Goal: Use online tool/utility: Use online tool/utility

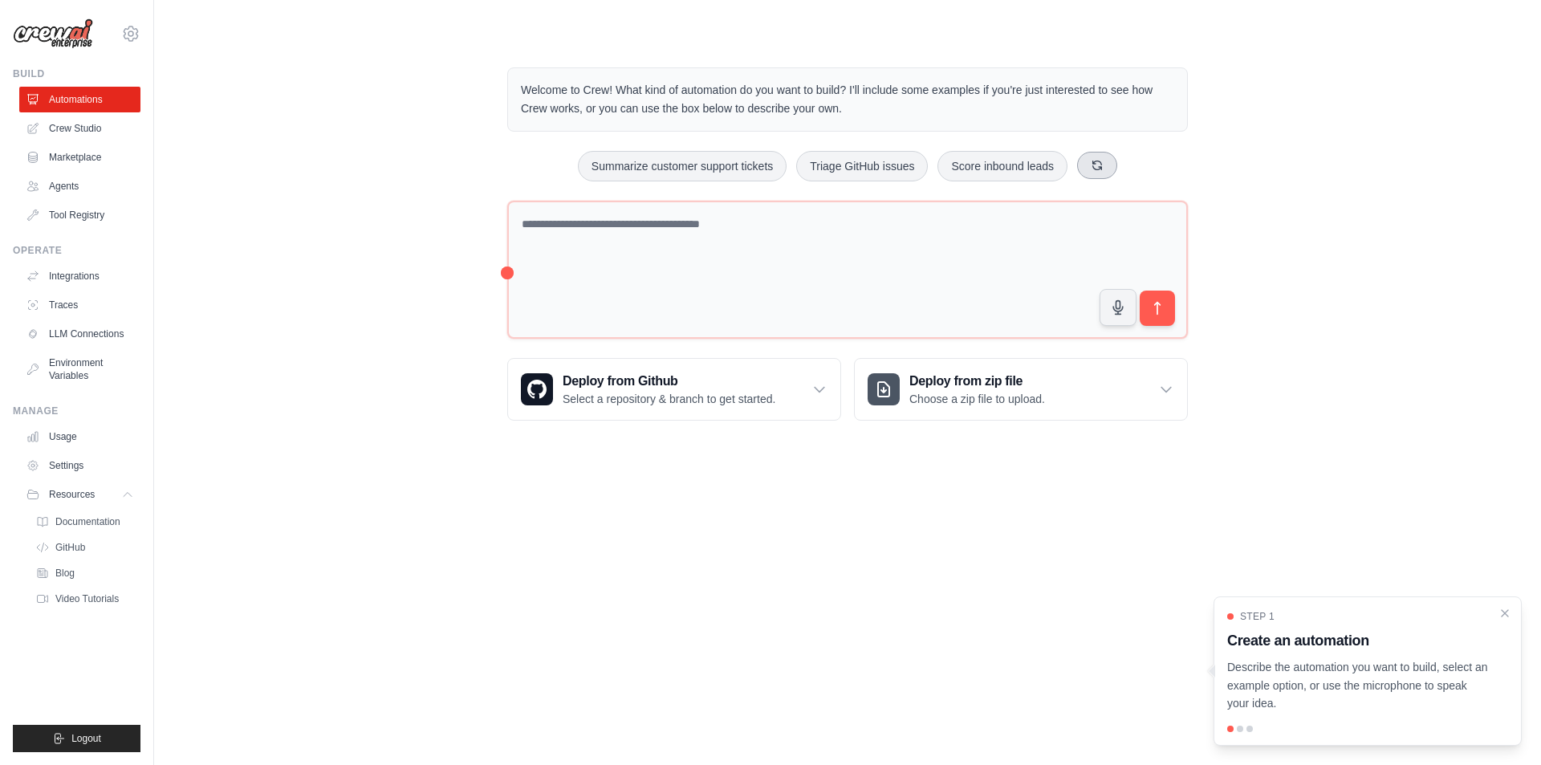
click at [1099, 167] on icon at bounding box center [1097, 165] width 9 height 9
click at [1099, 167] on icon at bounding box center [1099, 165] width 13 height 13
click at [1117, 166] on icon at bounding box center [1117, 165] width 13 height 13
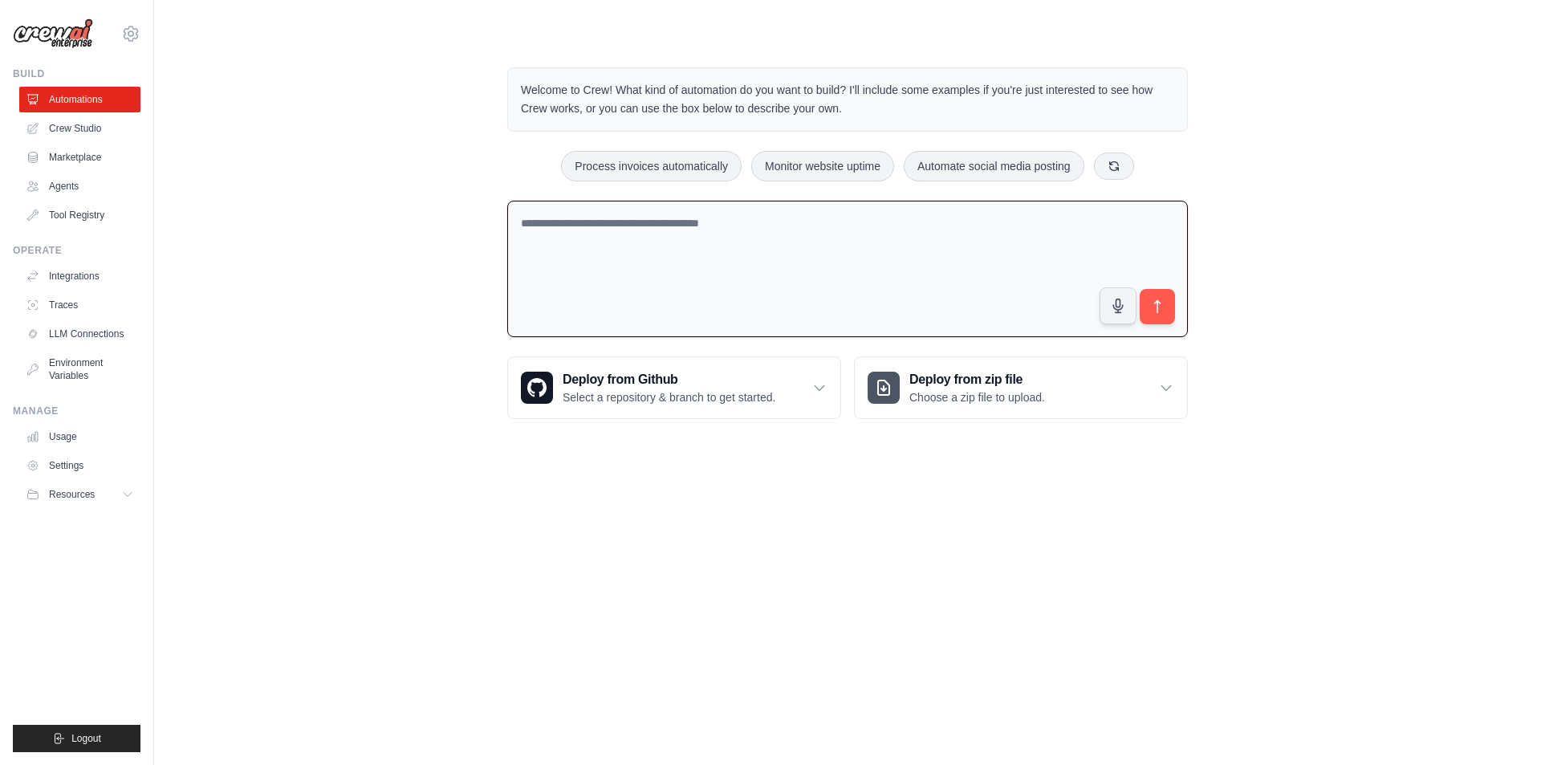
click at [841, 232] on textarea at bounding box center [847, 269] width 681 height 137
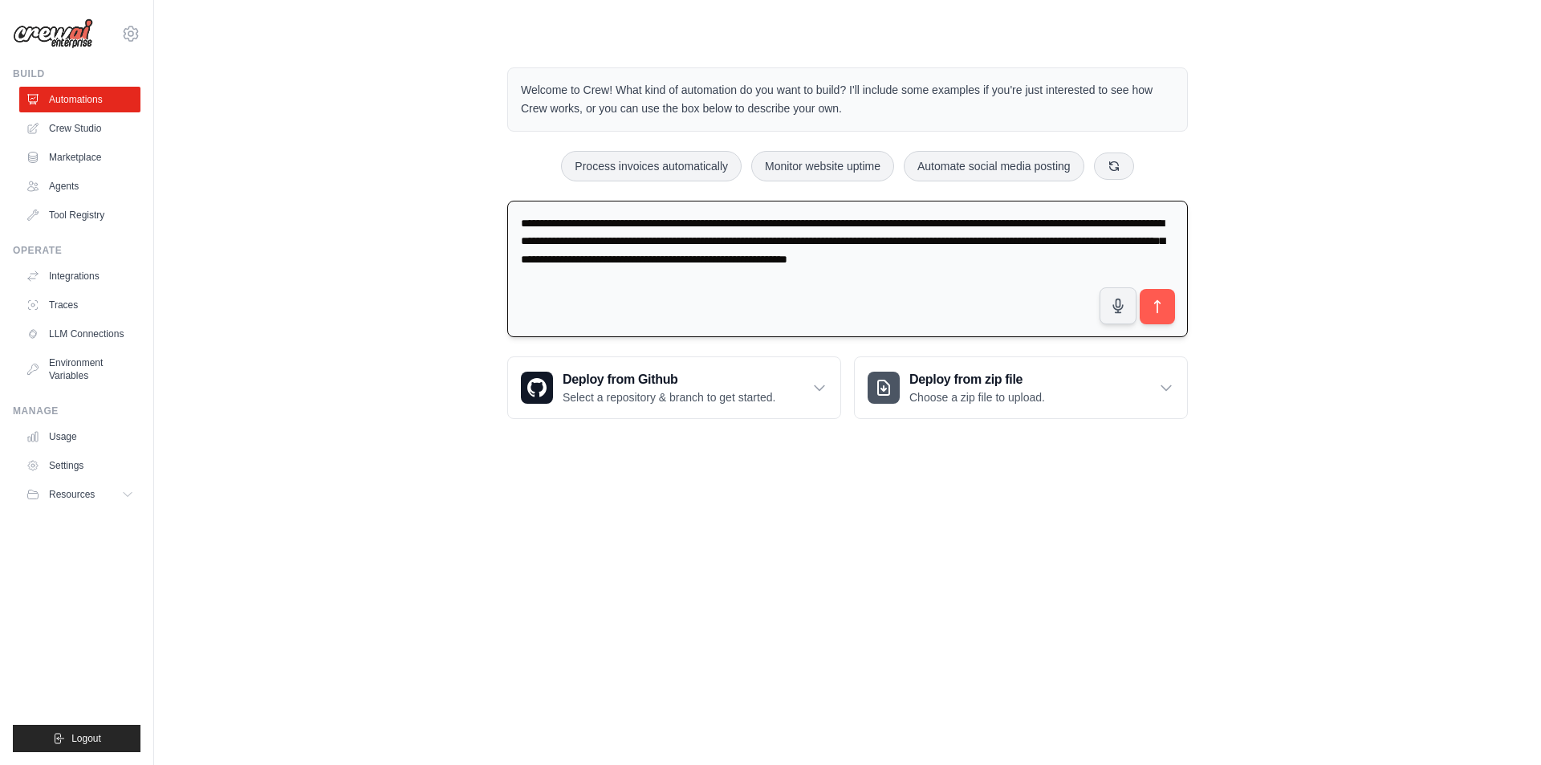
click at [984, 241] on textarea "**********" at bounding box center [847, 269] width 681 height 137
type textarea "**********"
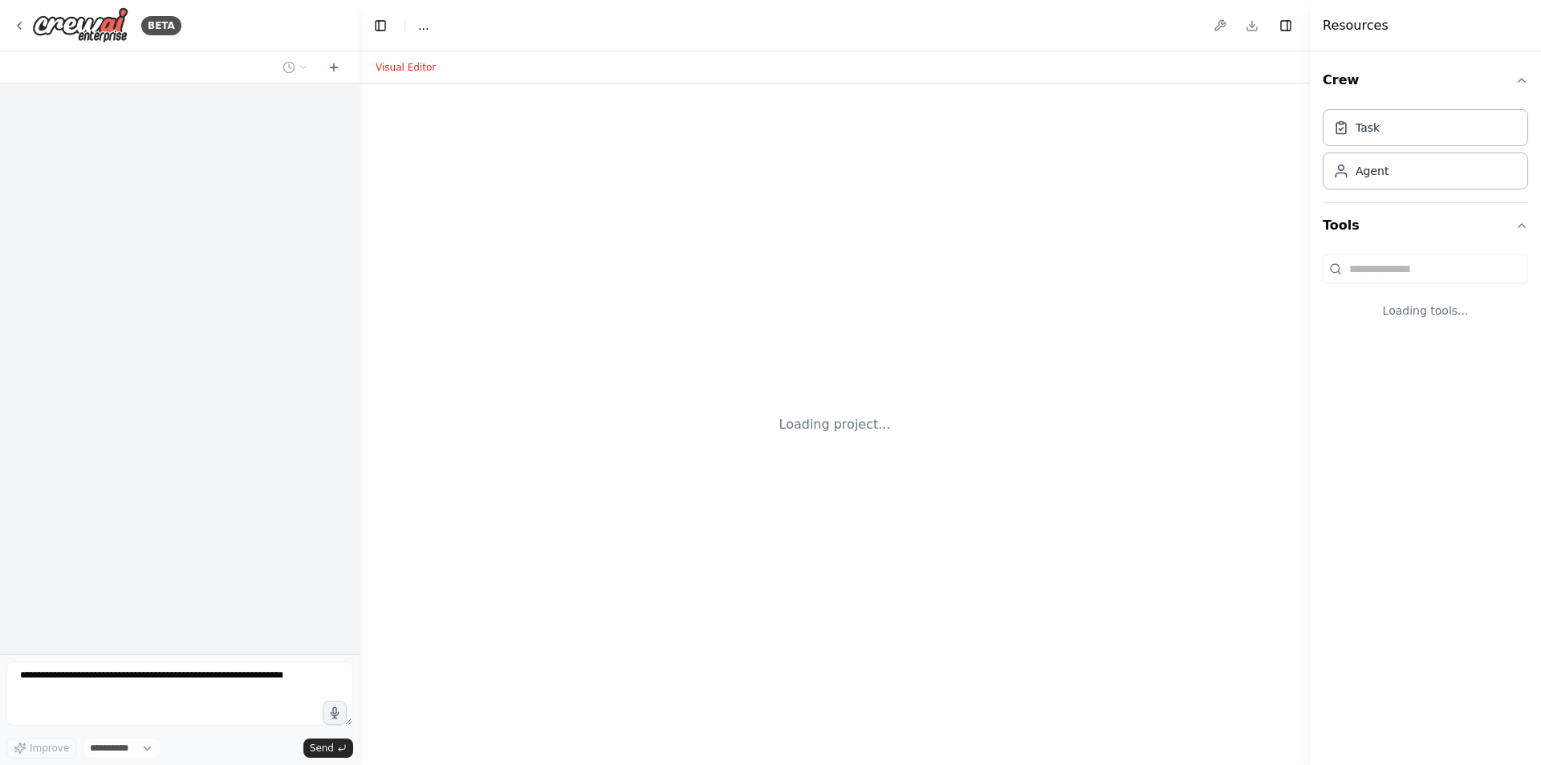
select select "****"
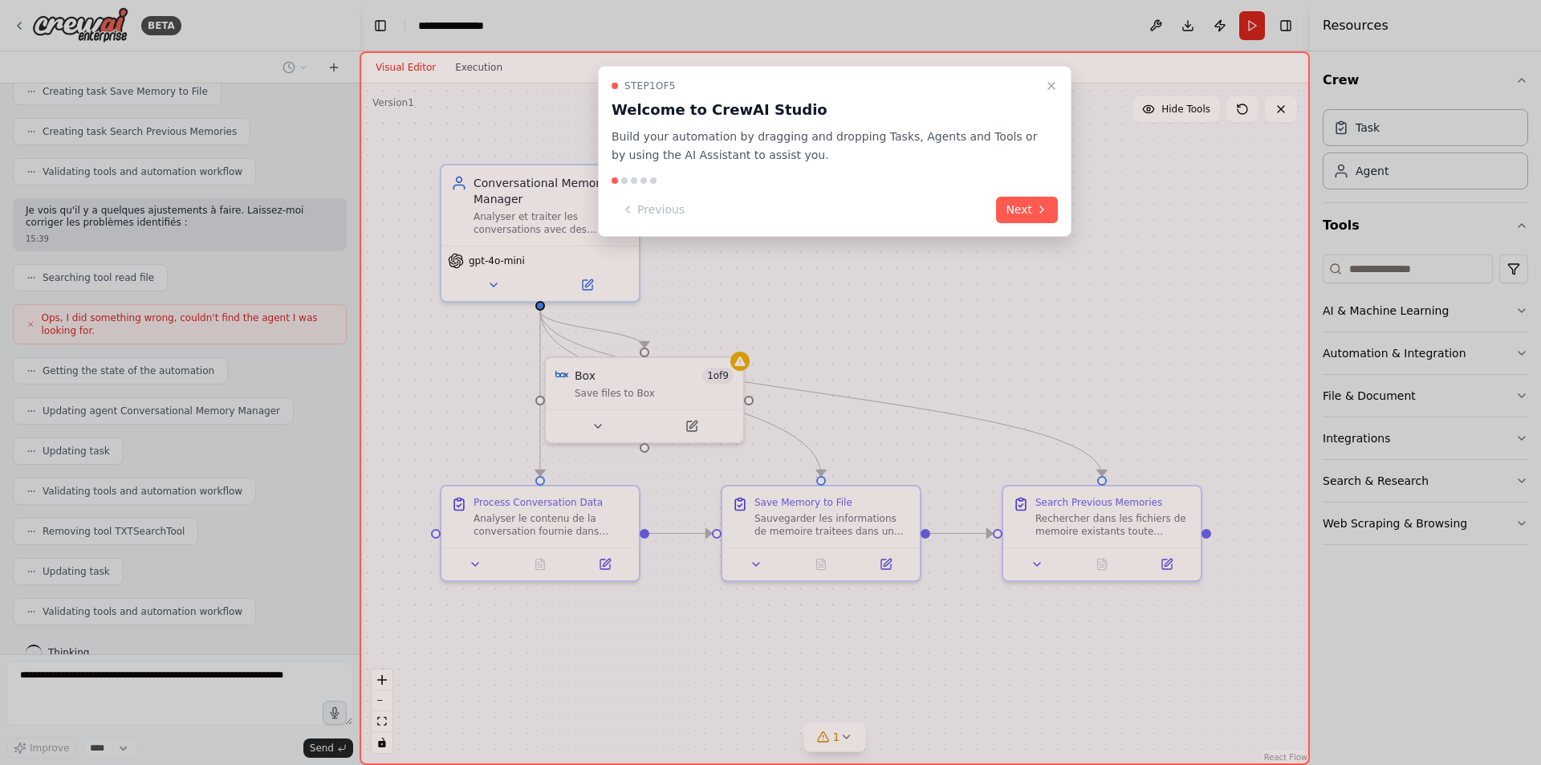
scroll to position [839, 0]
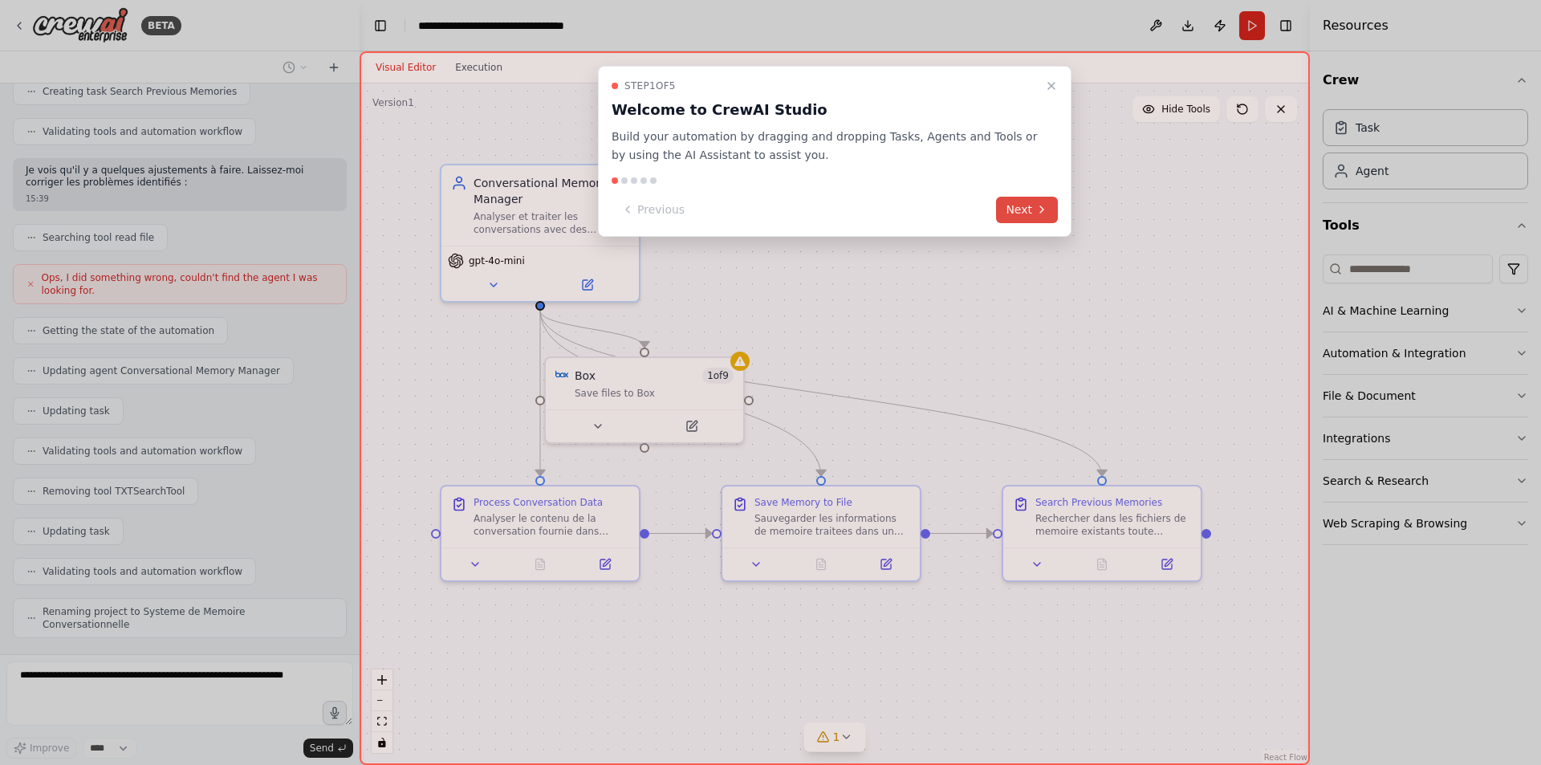
click at [1019, 206] on button "Next" at bounding box center [1027, 210] width 62 height 26
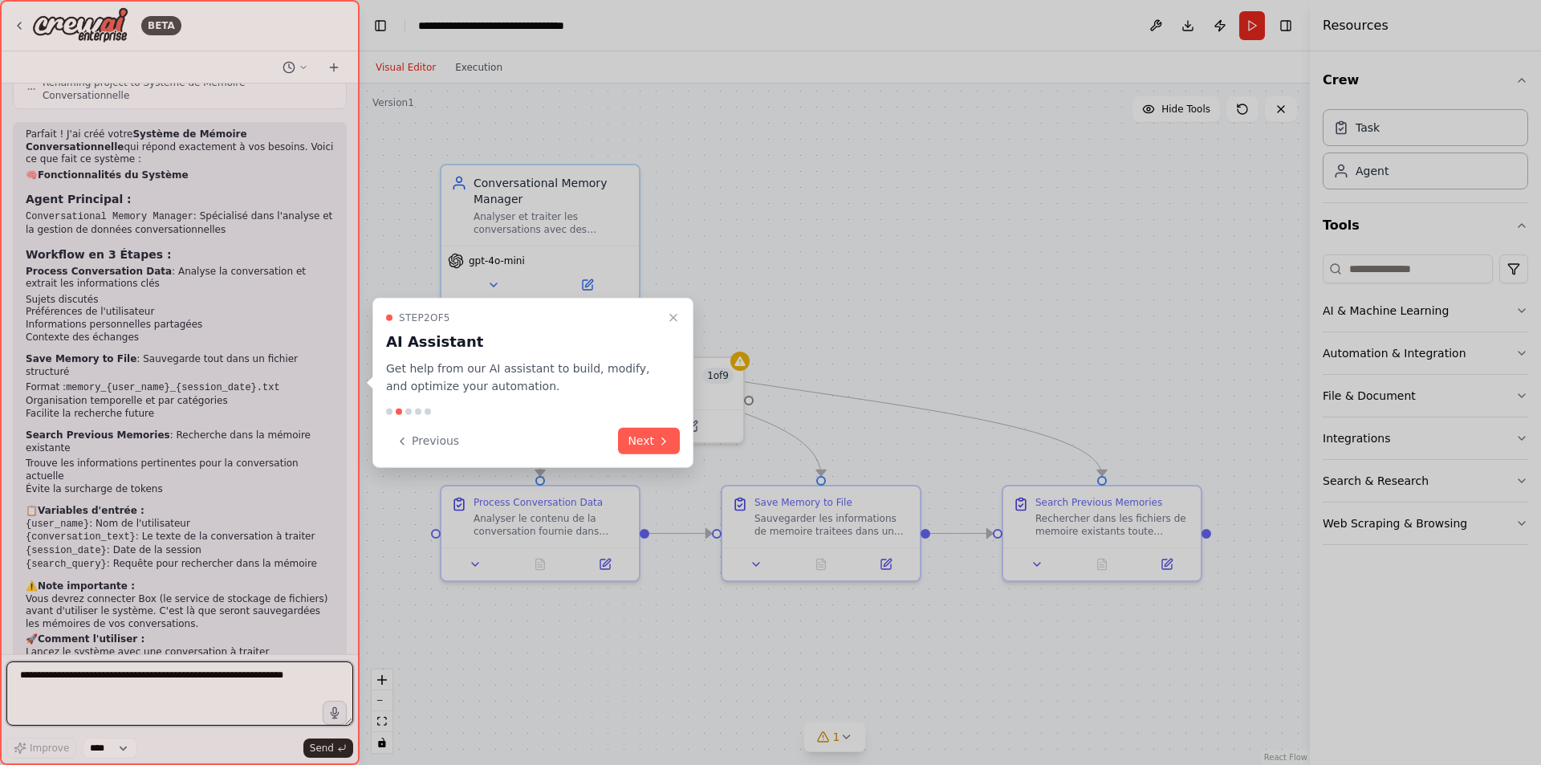
scroll to position [1394, 0]
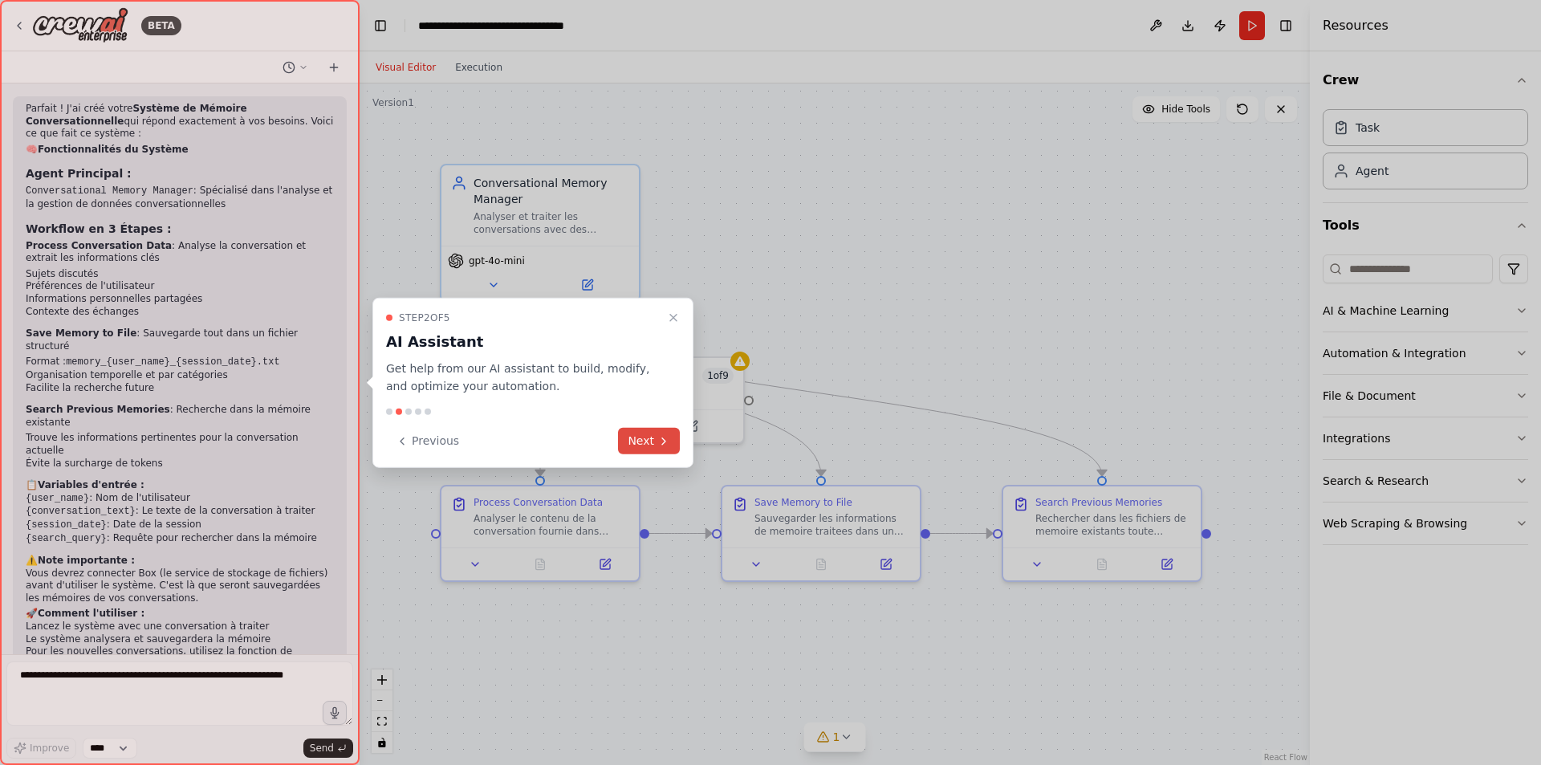
click at [666, 443] on icon at bounding box center [663, 440] width 13 height 13
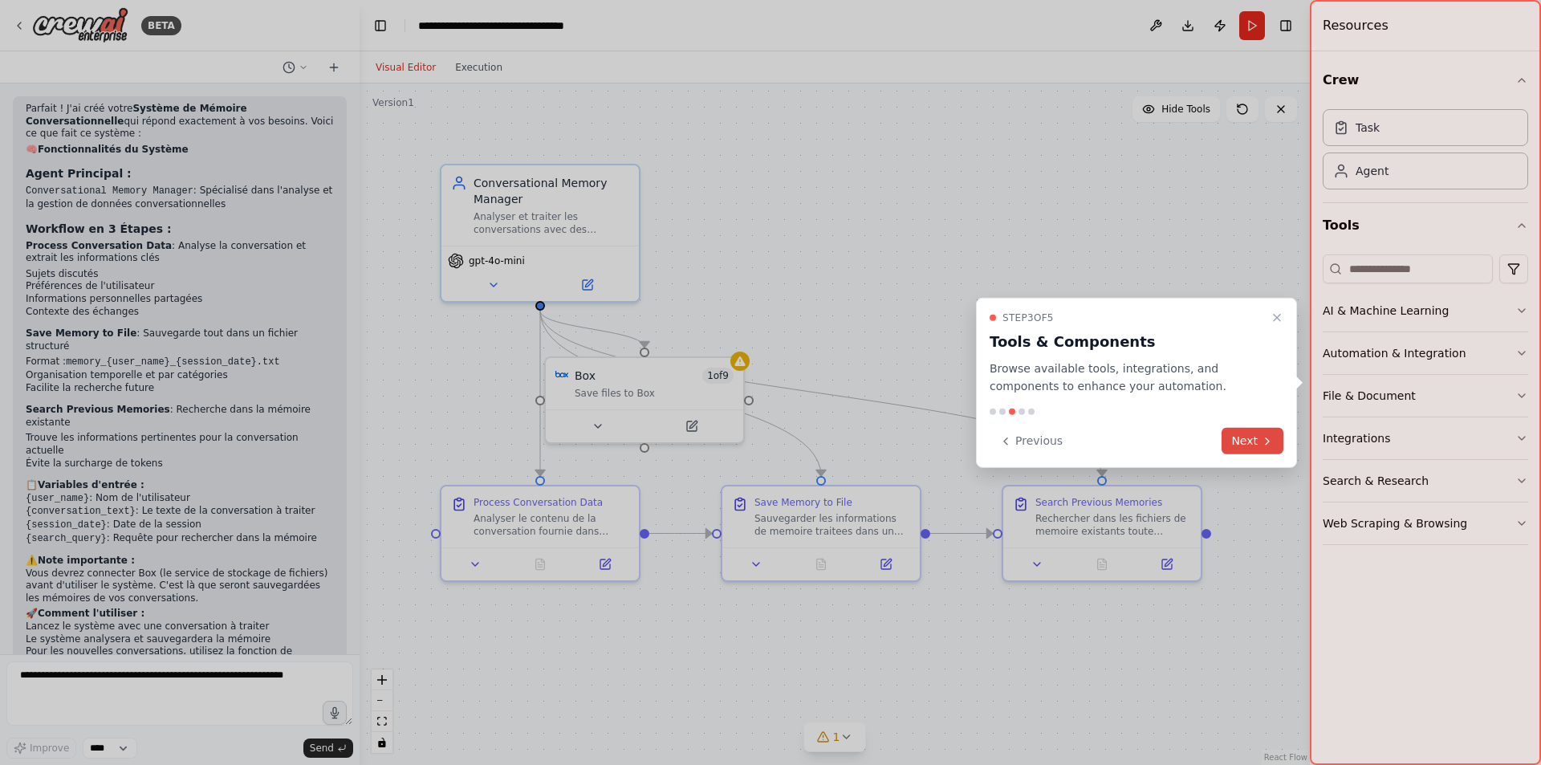
click at [1248, 435] on button "Next" at bounding box center [1253, 441] width 62 height 26
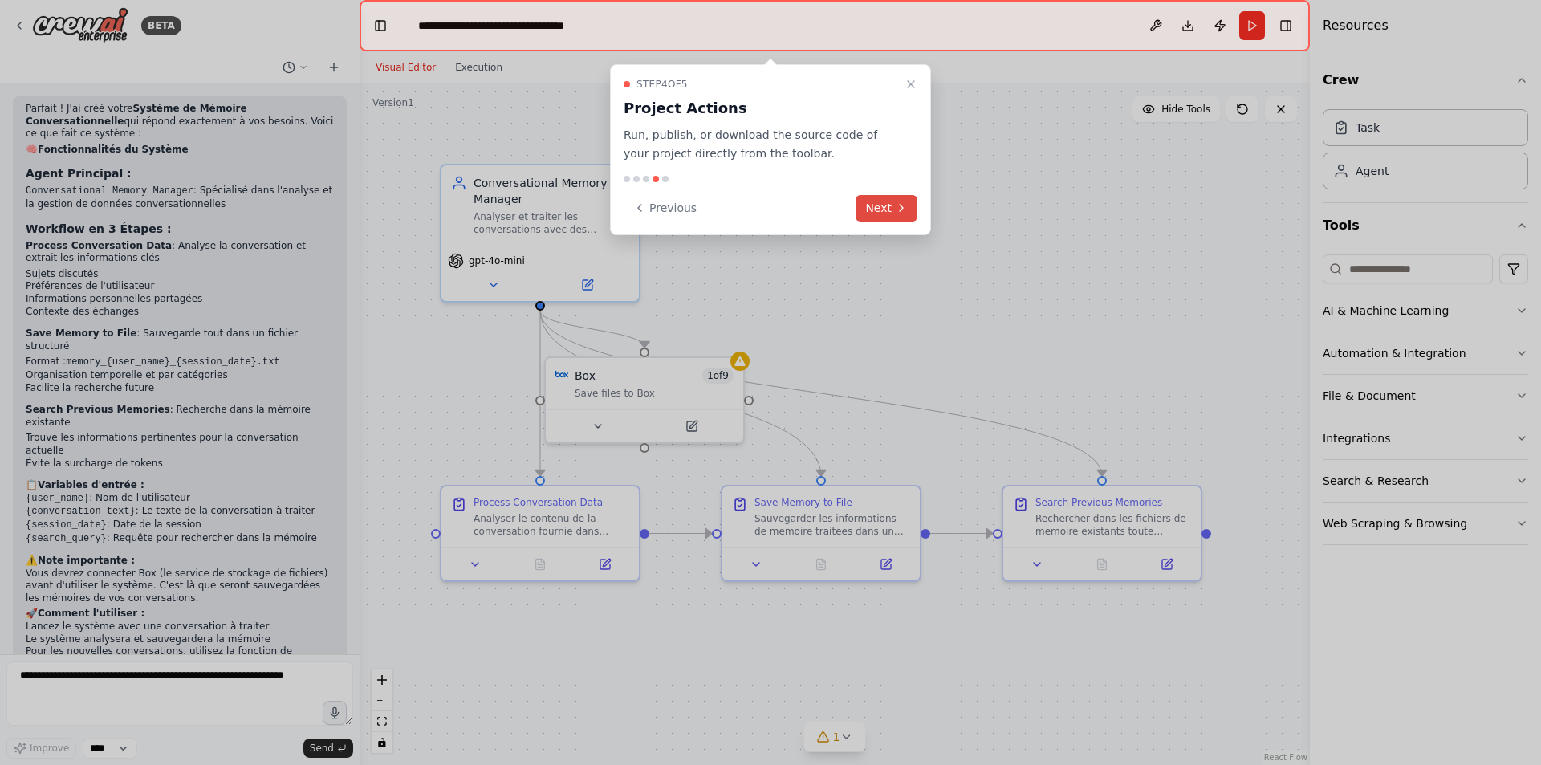
click at [904, 206] on icon at bounding box center [901, 207] width 13 height 13
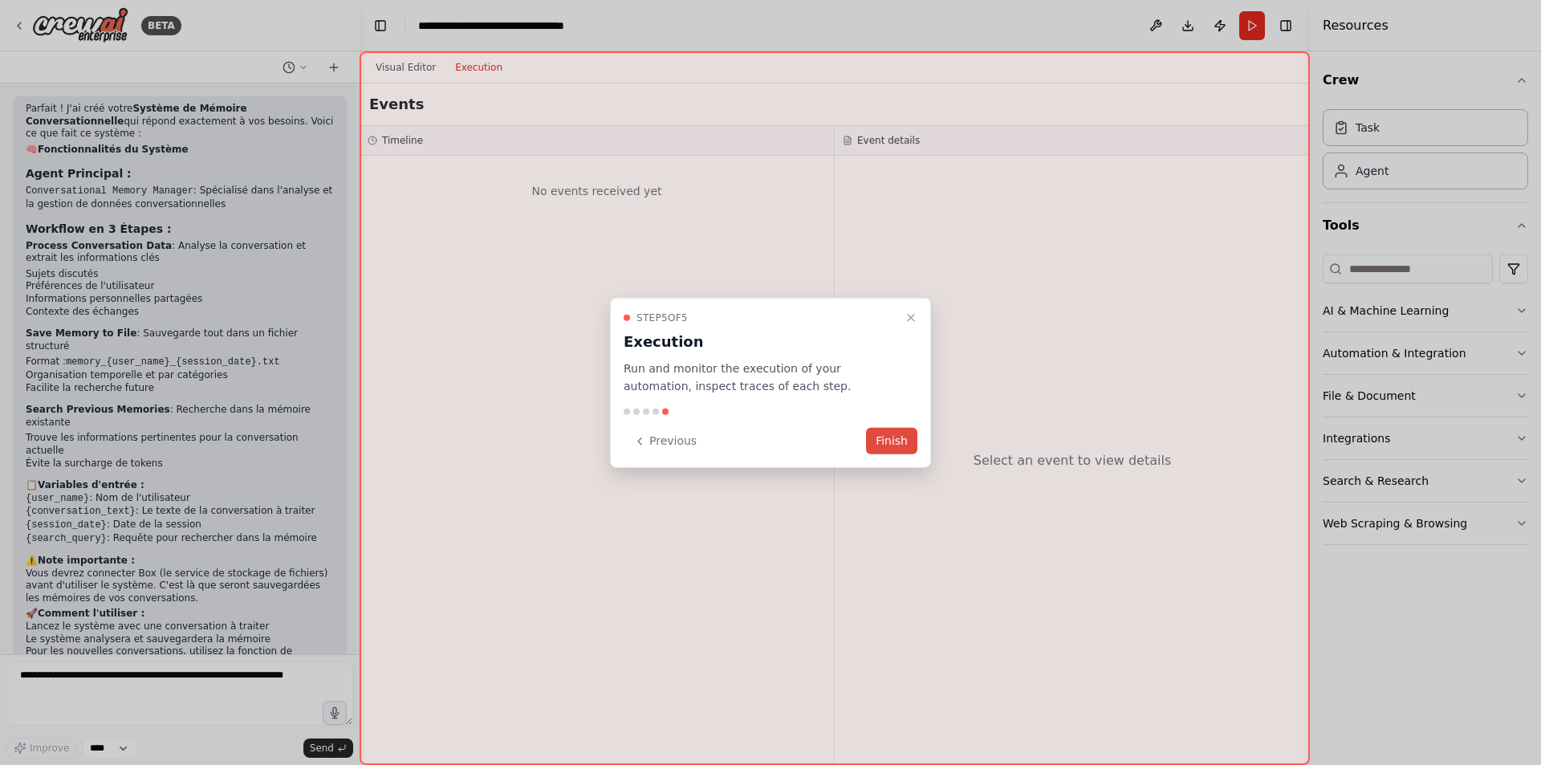
click at [886, 450] on button "Finish" at bounding box center [891, 441] width 51 height 26
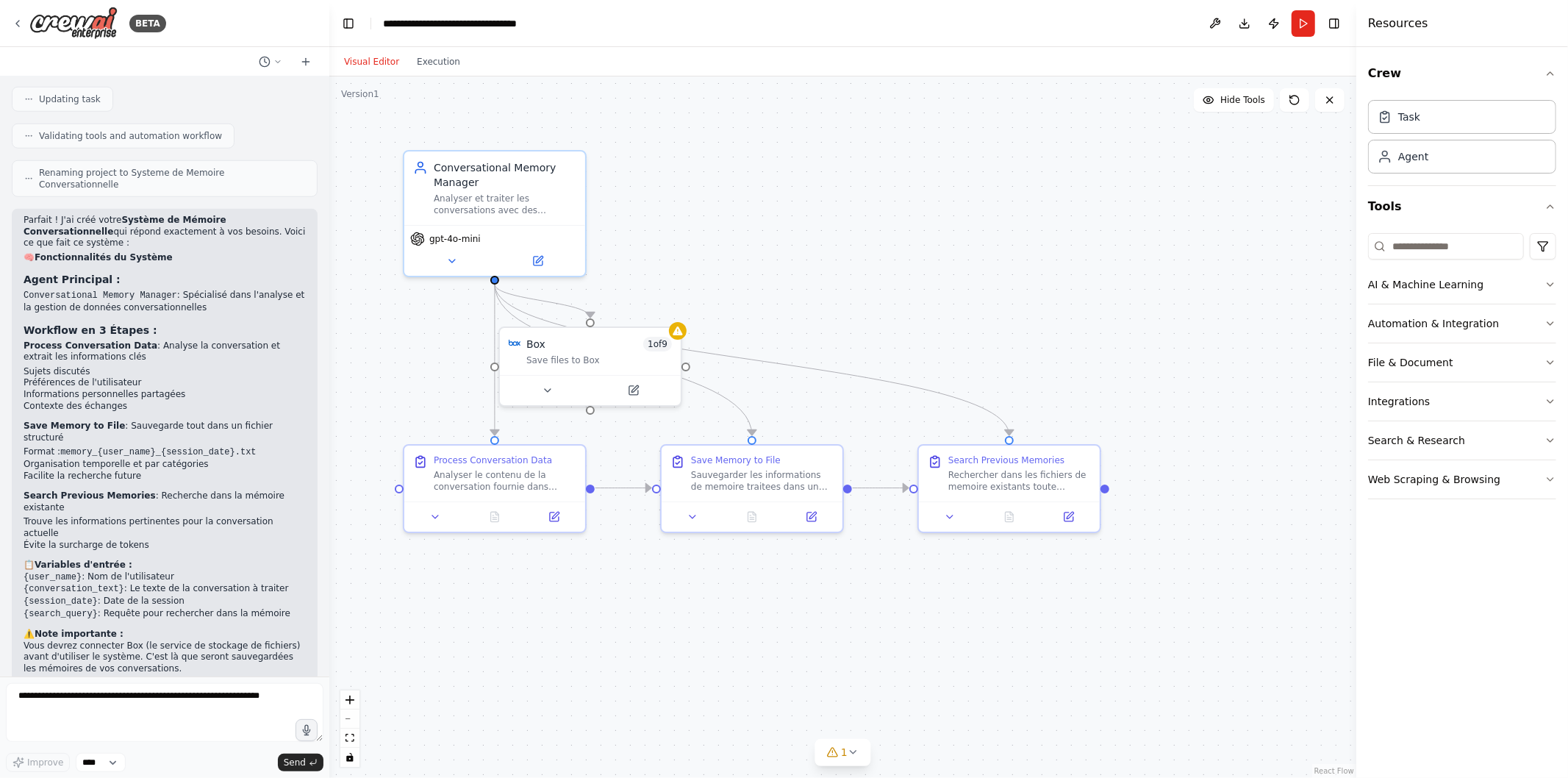
scroll to position [1202, 0]
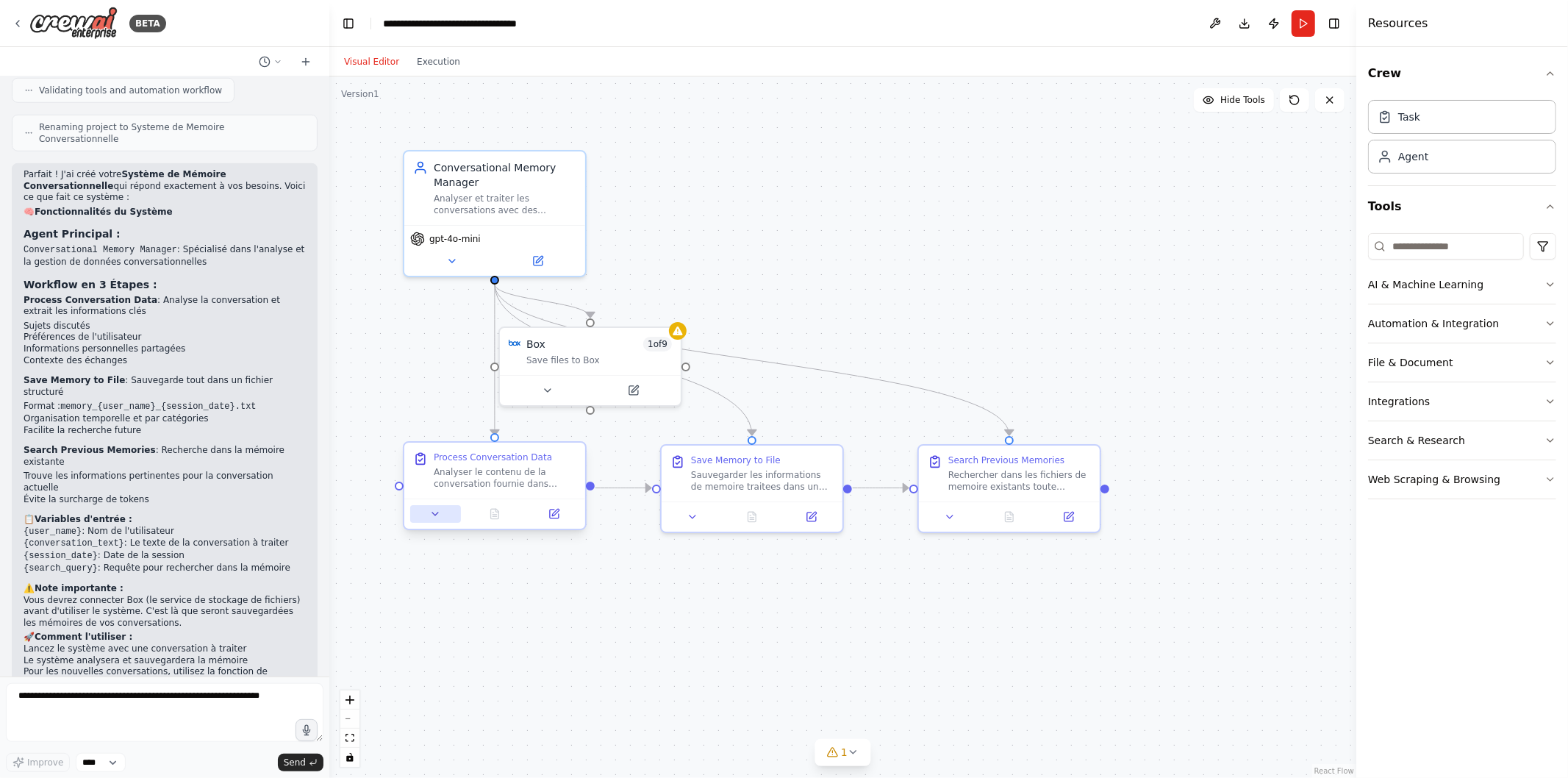
click at [438, 515] on icon at bounding box center [435, 514] width 12 height 12
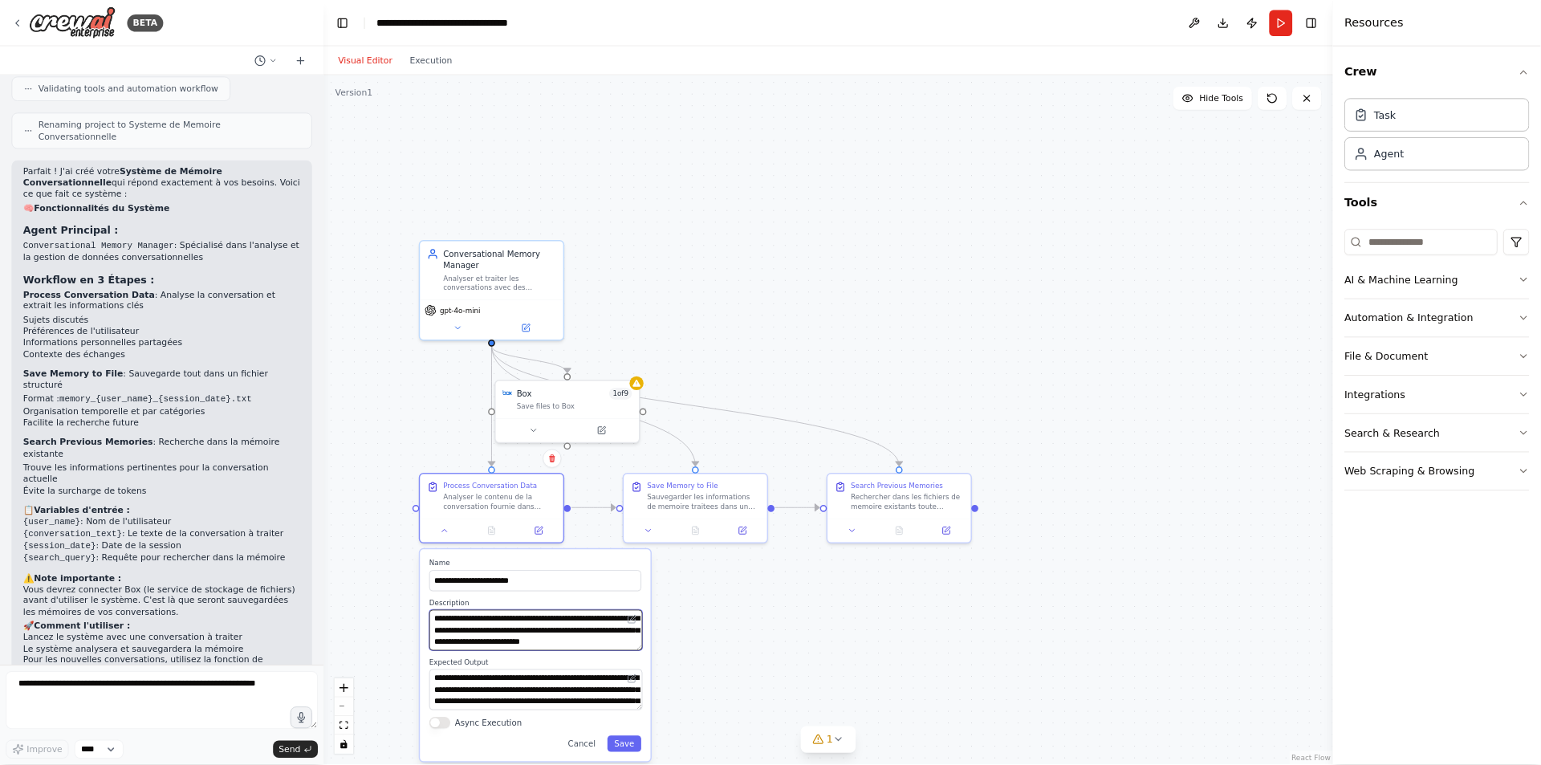
scroll to position [80, 0]
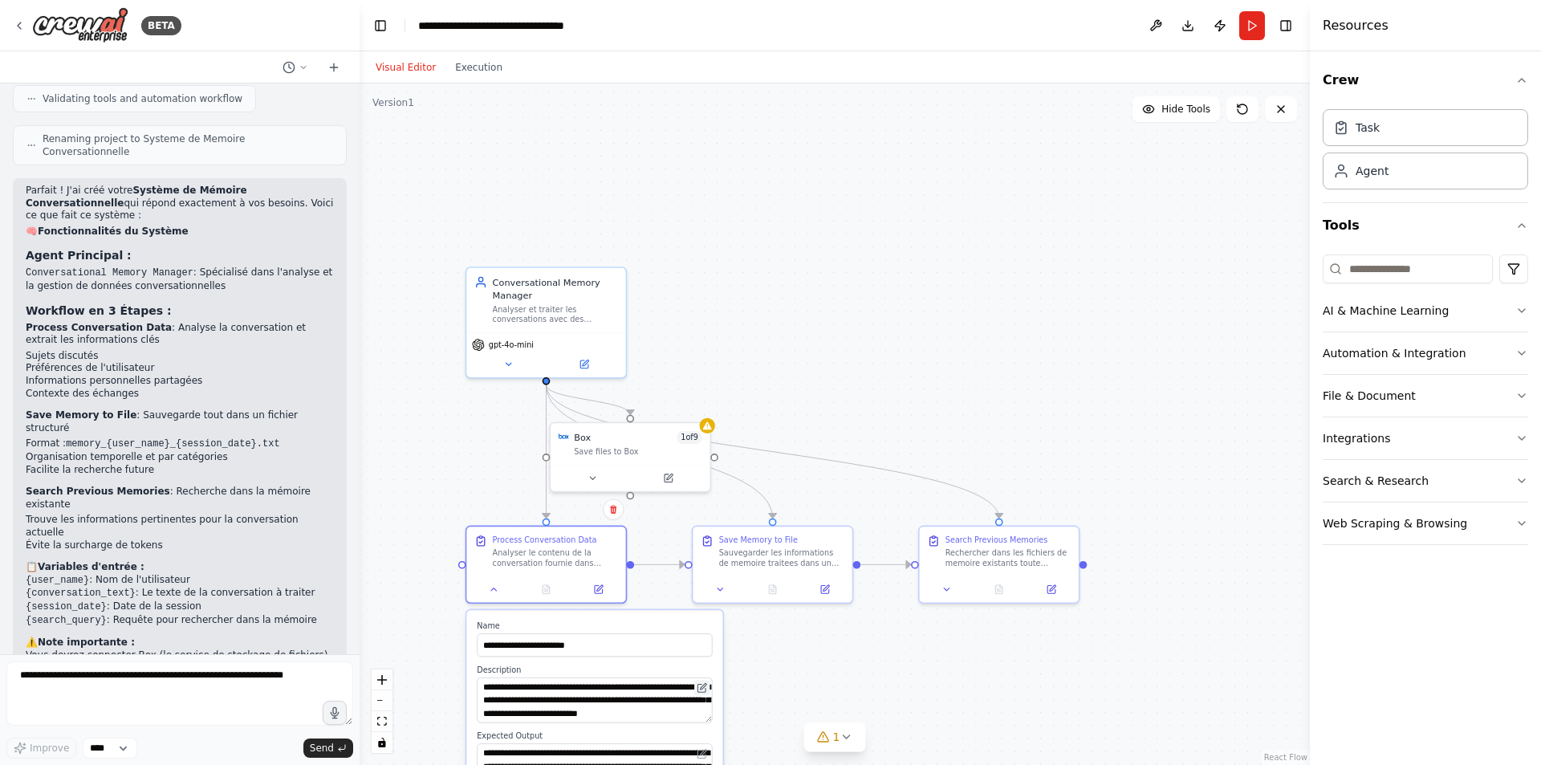
drag, startPoint x: 1624, startPoint y: 2, endPoint x: 706, endPoint y: 684, distance: 1143.0
click at [706, 684] on icon at bounding box center [704, 686] width 6 height 6
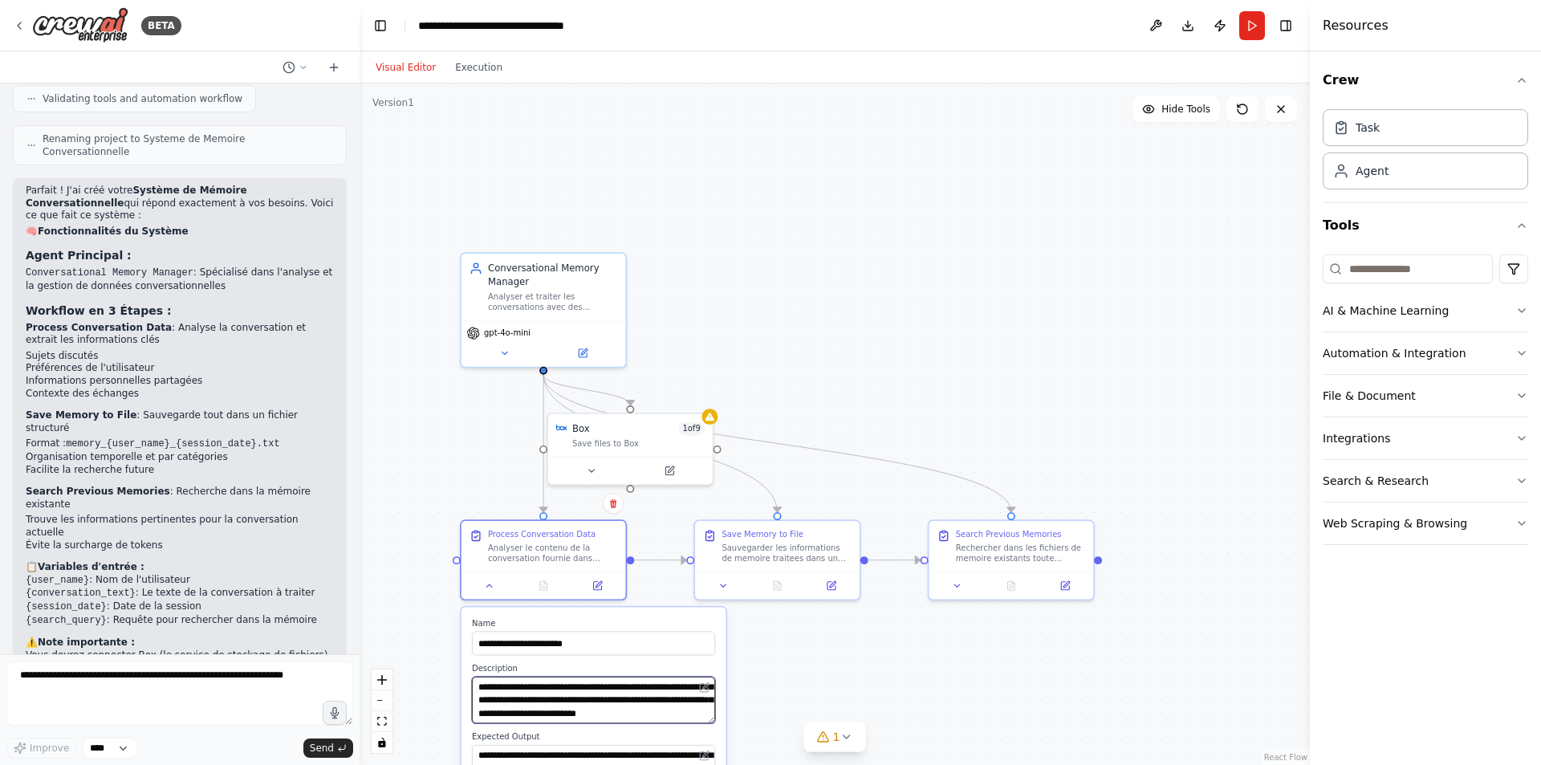
click at [629, 702] on textarea "**********" at bounding box center [593, 700] width 243 height 47
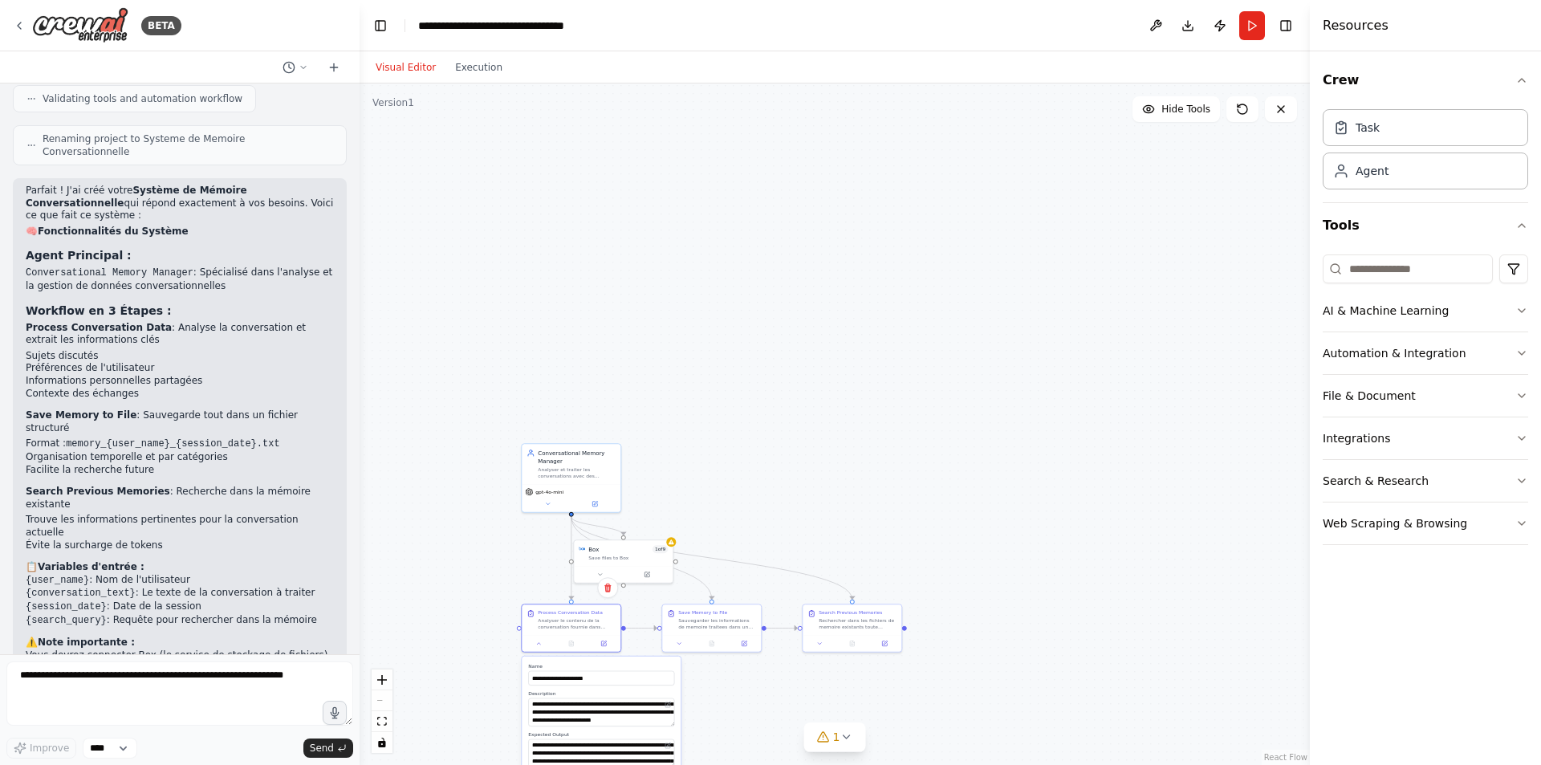
click at [597, 726] on div "**********" at bounding box center [601, 730] width 159 height 146
click at [378, 683] on icon "zoom in" at bounding box center [382, 680] width 10 height 10
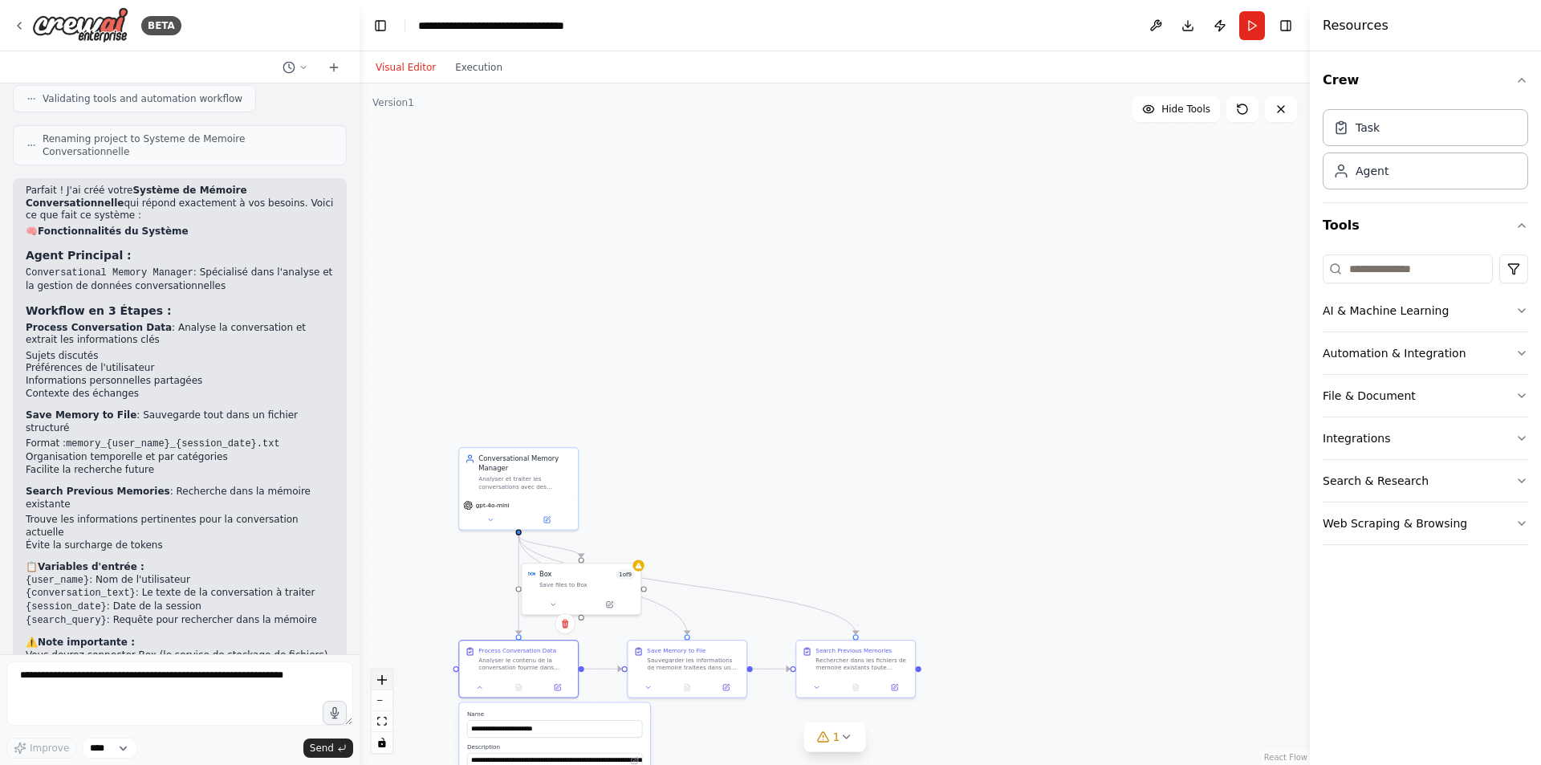
click at [378, 683] on icon "zoom in" at bounding box center [382, 680] width 10 height 10
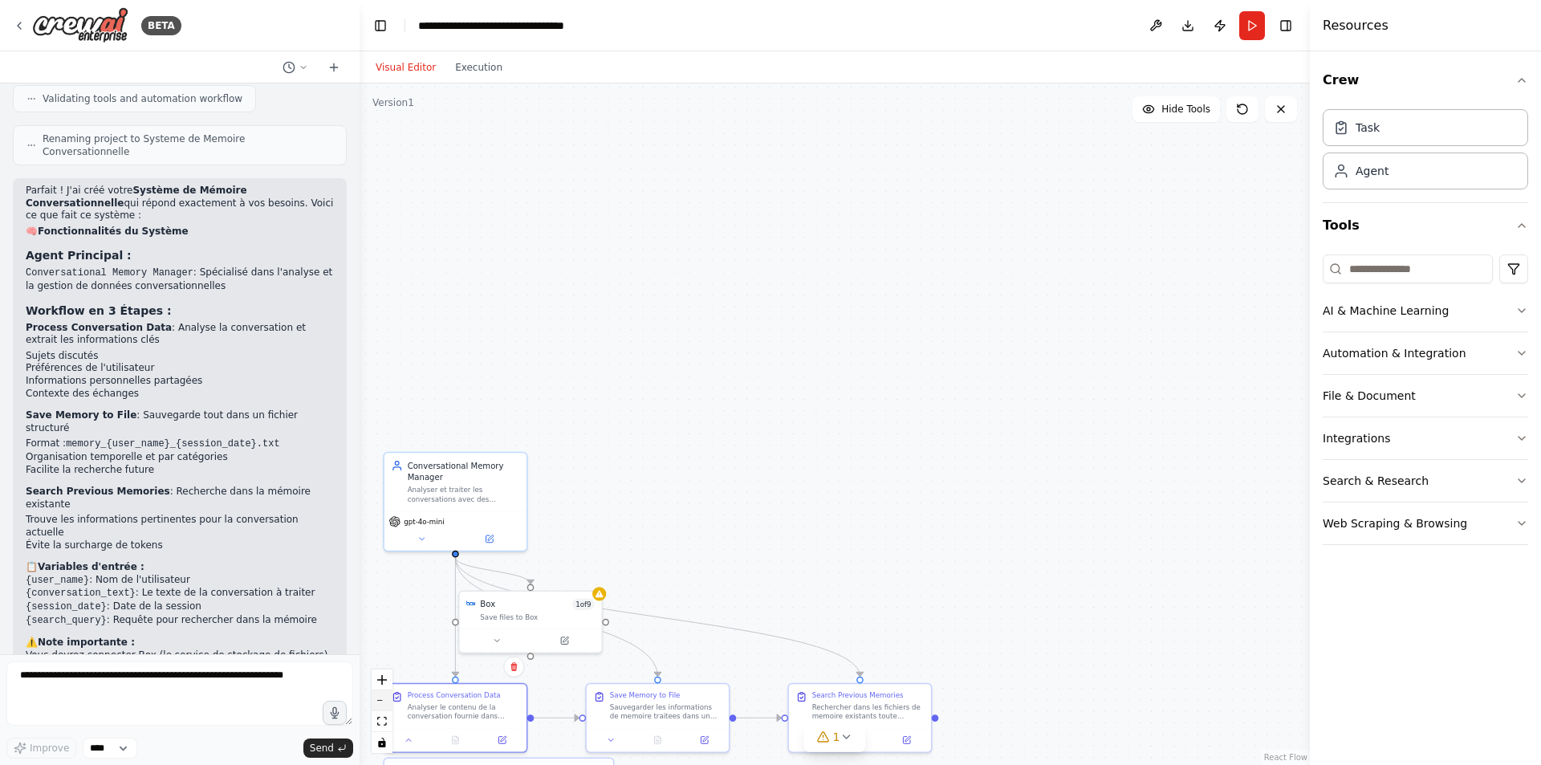
click at [383, 694] on button "zoom out" at bounding box center [382, 700] width 21 height 21
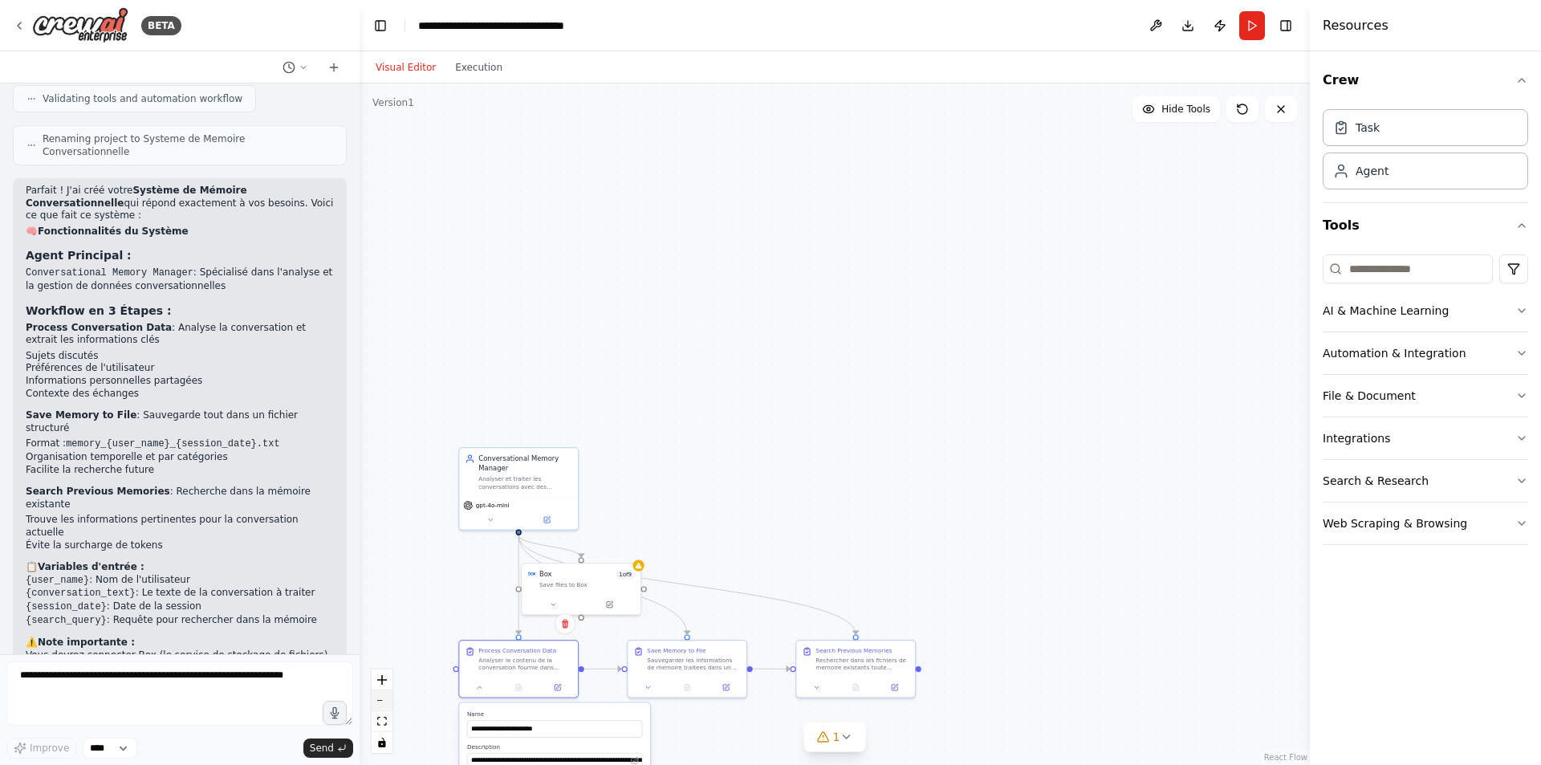
click at [382, 694] on button "zoom out" at bounding box center [382, 700] width 21 height 21
click at [802, 527] on div ".deletable-edge-delete-btn { width: 20px; height: 20px; border: 0px solid #ffff…" at bounding box center [835, 424] width 950 height 682
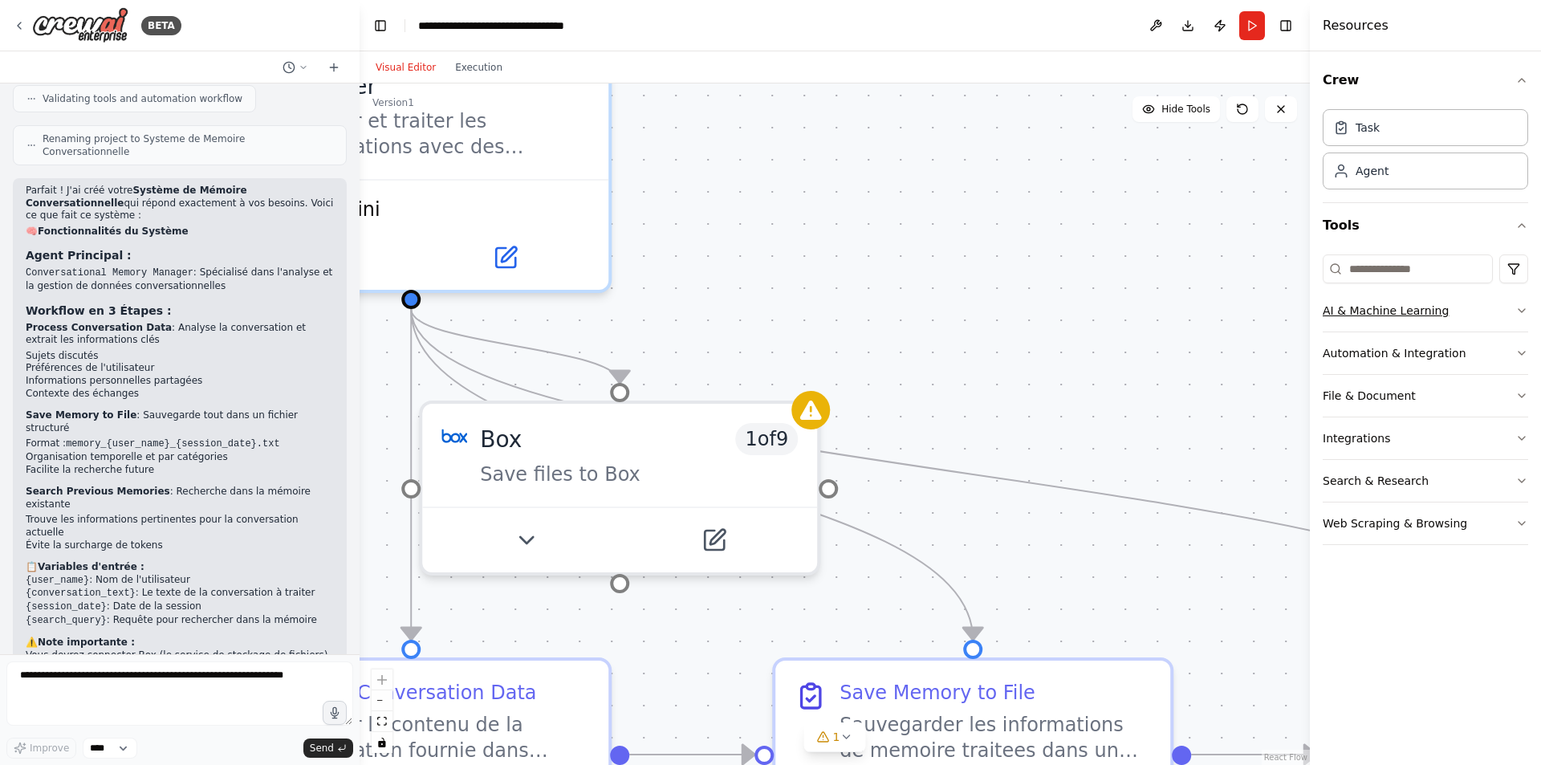
drag, startPoint x: 725, startPoint y: 539, endPoint x: 1361, endPoint y: 331, distance: 668.9
click at [1361, 331] on div "BETA Moi j'aimerais un agent capable de lire une conversation sur un bot conver…" at bounding box center [770, 382] width 1541 height 765
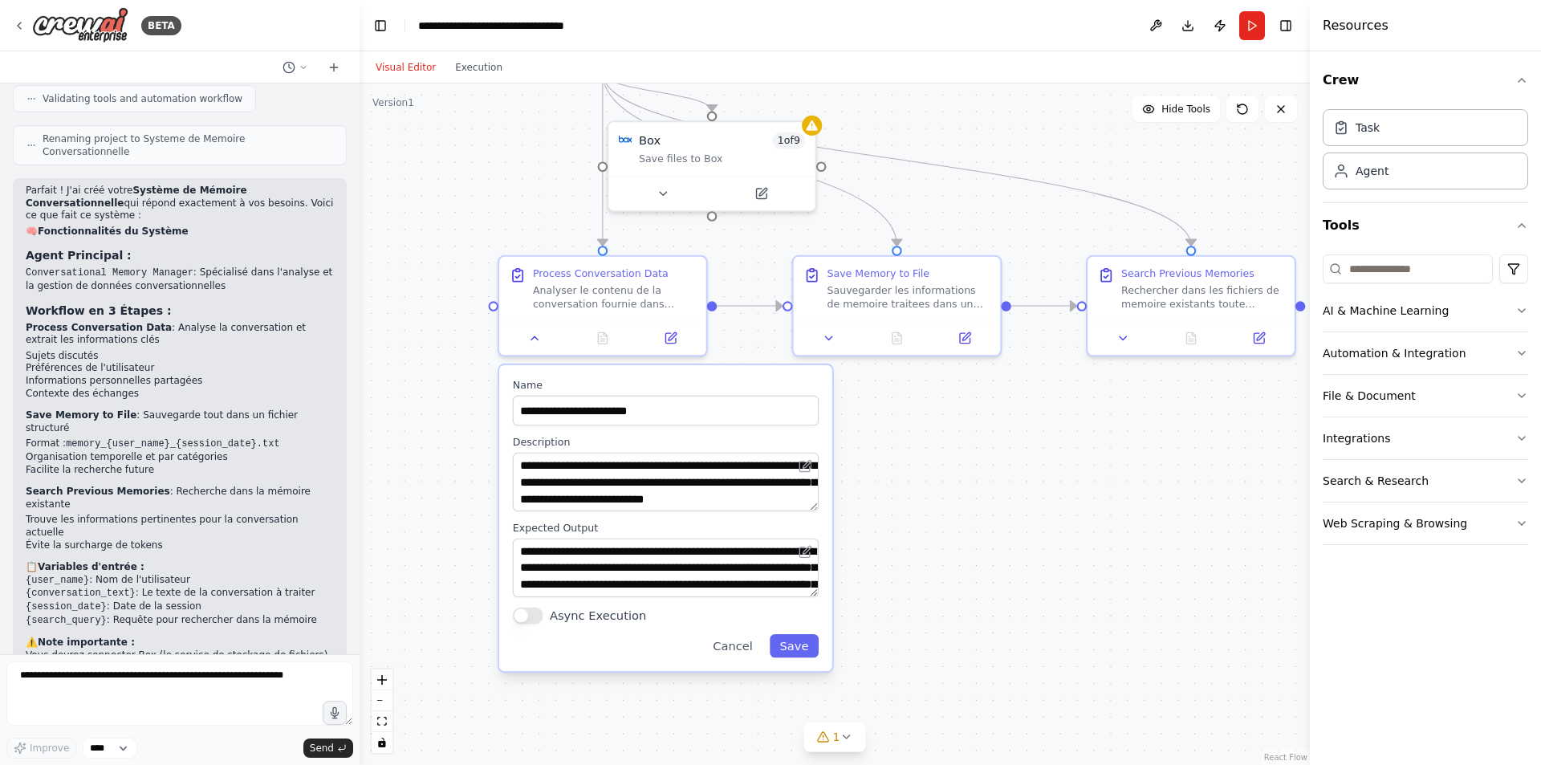
drag, startPoint x: 1052, startPoint y: 649, endPoint x: 909, endPoint y: 436, distance: 256.9
click at [909, 436] on div ".deletable-edge-delete-btn { width: 20px; height: 20px; border: 0px solid #ffff…" at bounding box center [835, 424] width 950 height 682
click at [746, 651] on button "Cancel" at bounding box center [733, 645] width 60 height 23
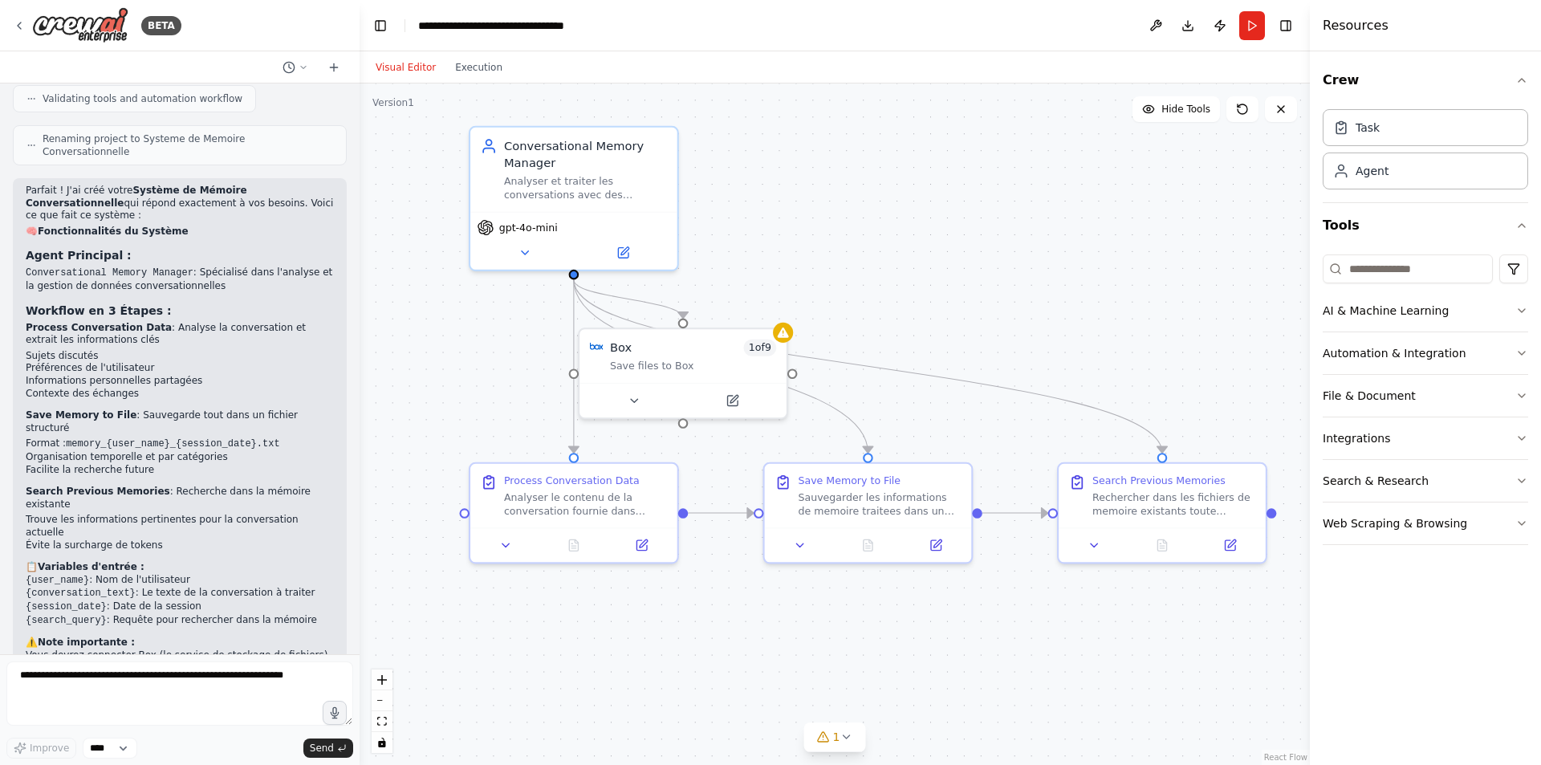
drag, startPoint x: 865, startPoint y: 486, endPoint x: 836, endPoint y: 694, distance: 209.1
click at [836, 694] on div ".deletable-edge-delete-btn { width: 20px; height: 20px; border: 0px solid #ffff…" at bounding box center [835, 424] width 950 height 682
click at [840, 409] on icon "Edge from df12d343-78fb-4215-a4bf-cb2253ed93ee to 7ced4ccc-9f9f-423c-9d64-a363f…" at bounding box center [721, 365] width 295 height 173
click at [888, 369] on icon "Edge from df12d343-78fb-4215-a4bf-cb2253ed93ee to 8f1a3628-19b1-4d4c-b671-30a99…" at bounding box center [868, 365] width 588 height 173
click at [531, 251] on icon at bounding box center [525, 249] width 14 height 14
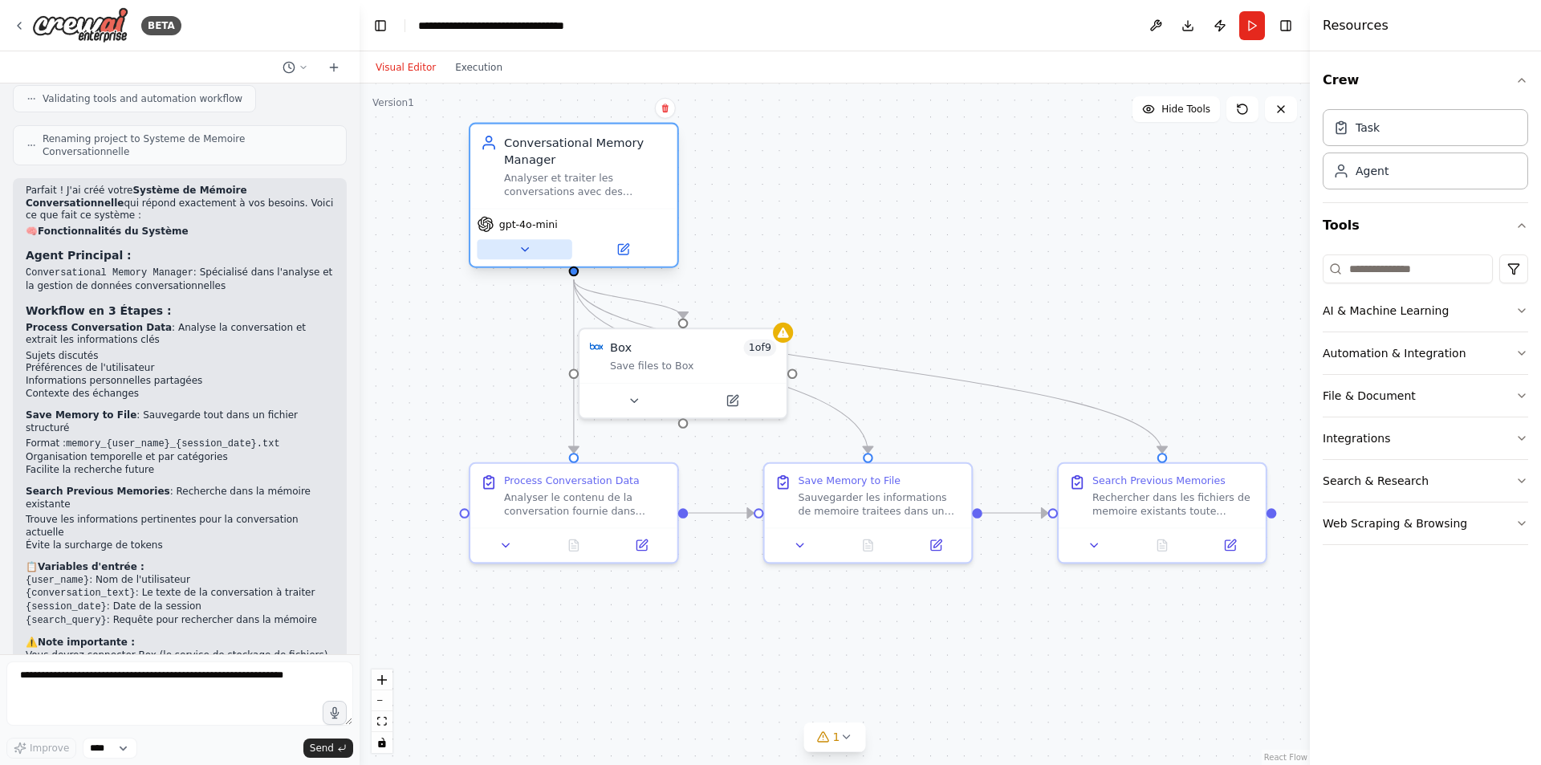
click at [531, 251] on icon at bounding box center [525, 249] width 14 height 14
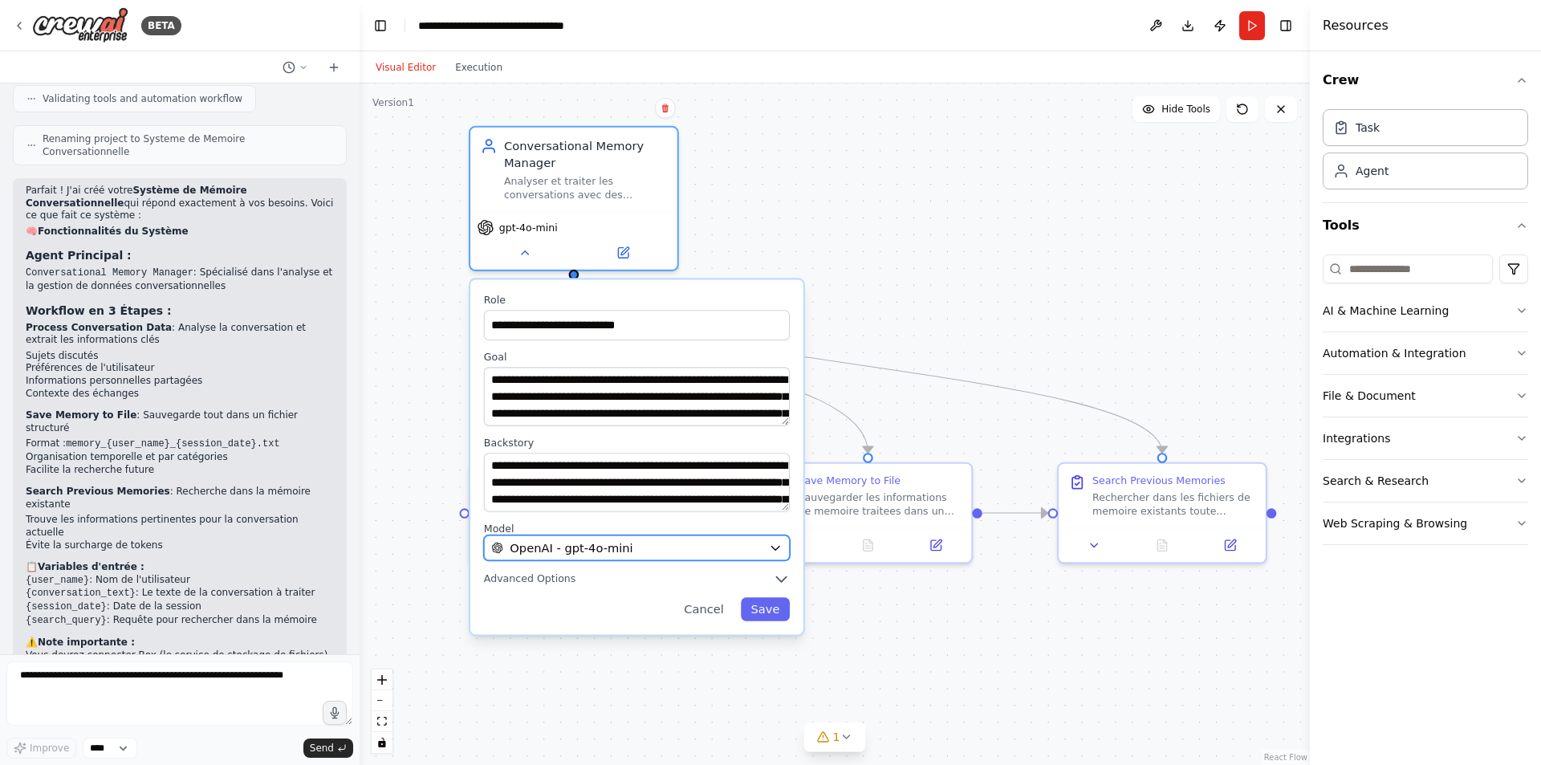
click at [590, 546] on span "OpenAI - gpt-4o-mini" at bounding box center [571, 547] width 123 height 17
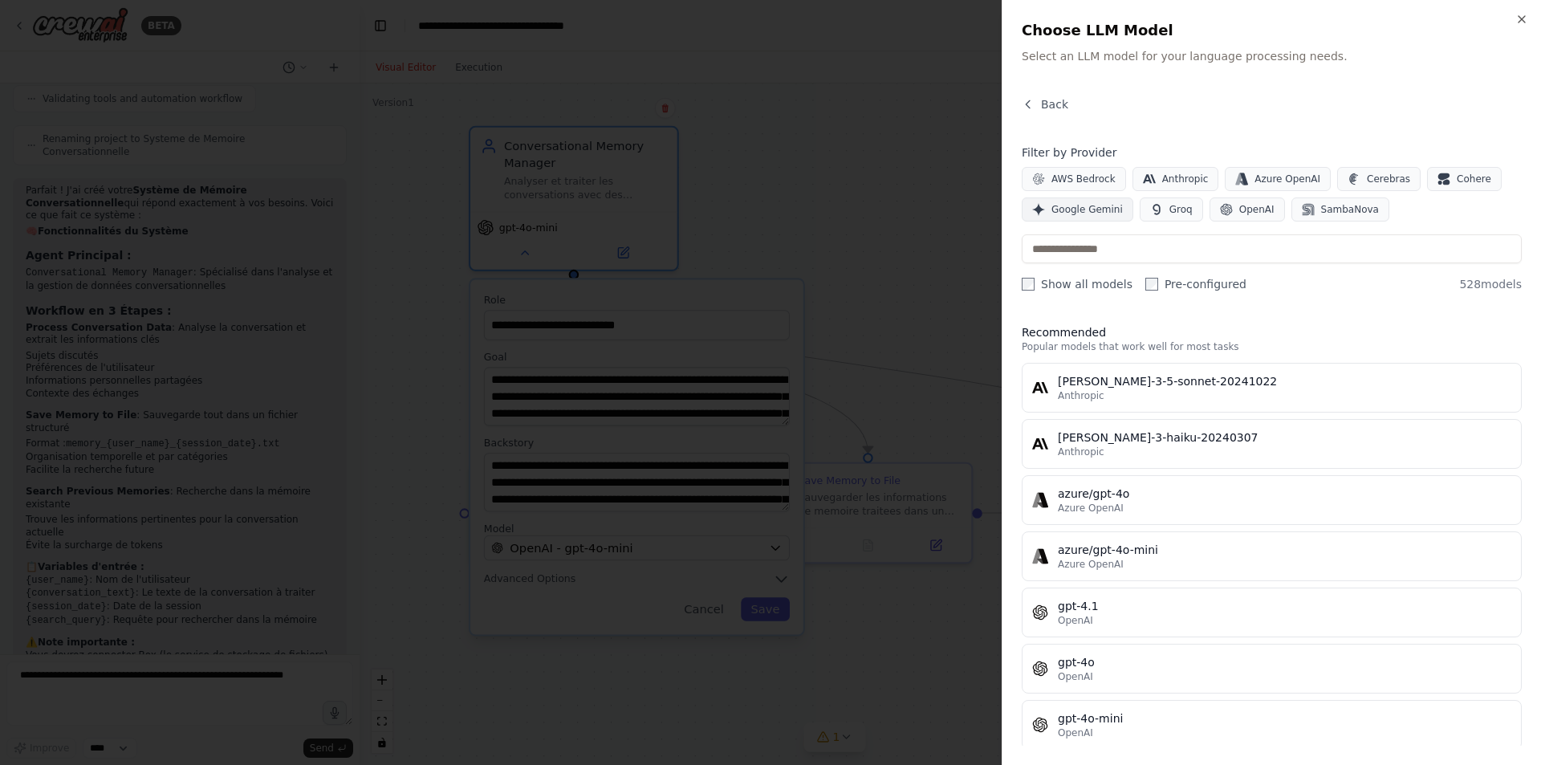
click at [1068, 213] on span "Google Gemini" at bounding box center [1087, 209] width 71 height 13
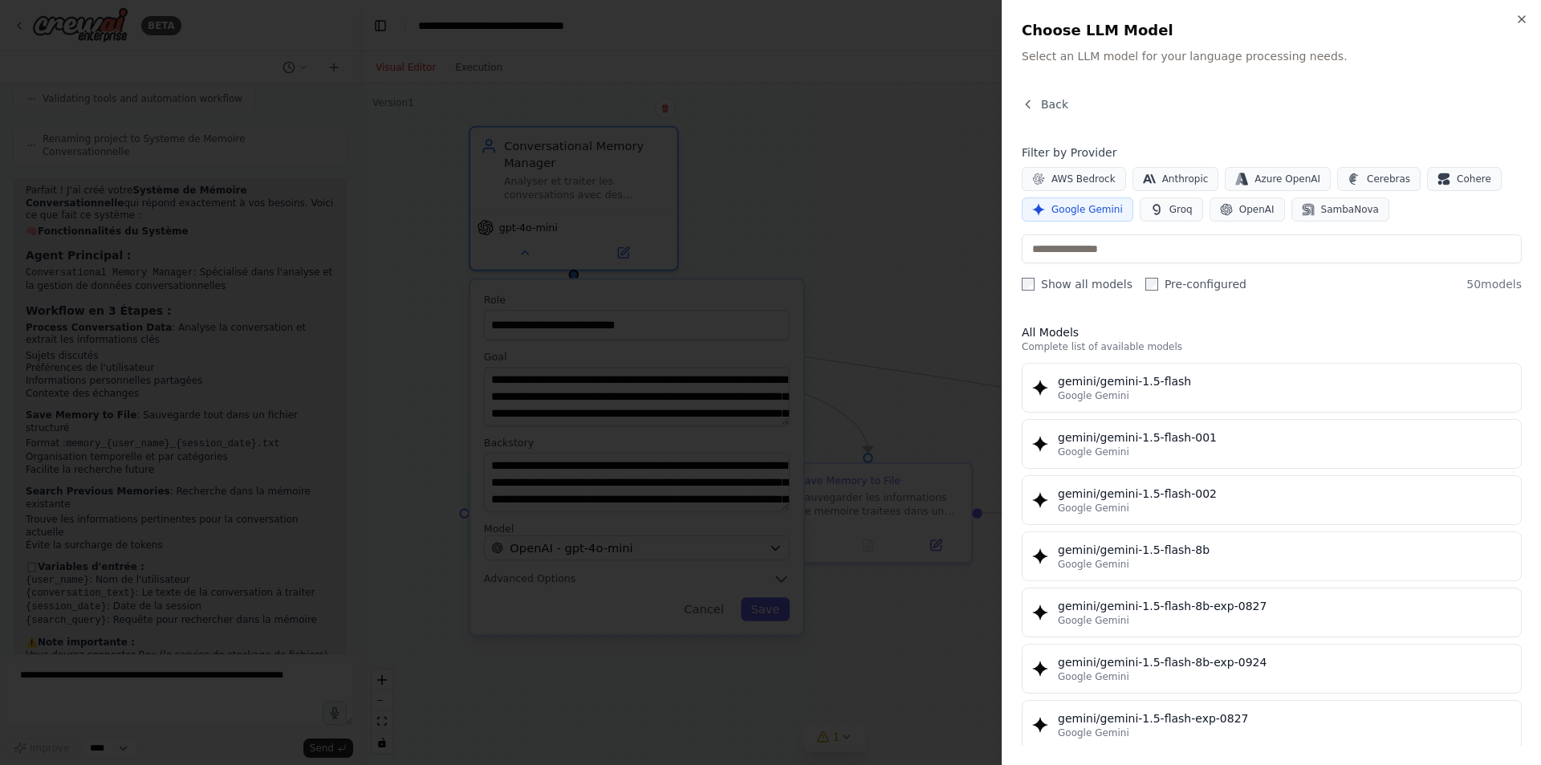
click at [1063, 214] on span "Google Gemini" at bounding box center [1087, 209] width 71 height 13
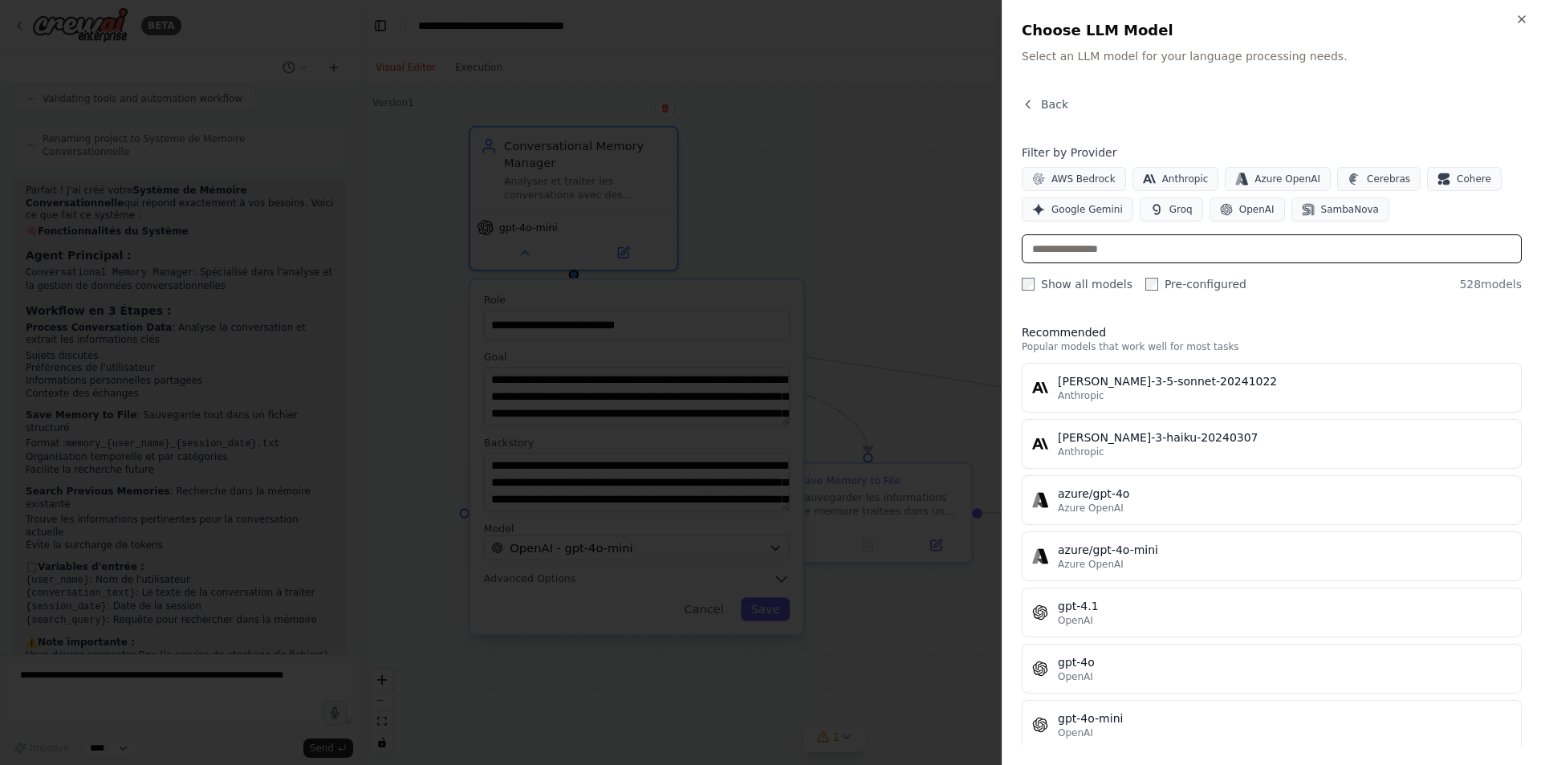
click at [1095, 248] on input "text" at bounding box center [1272, 248] width 500 height 29
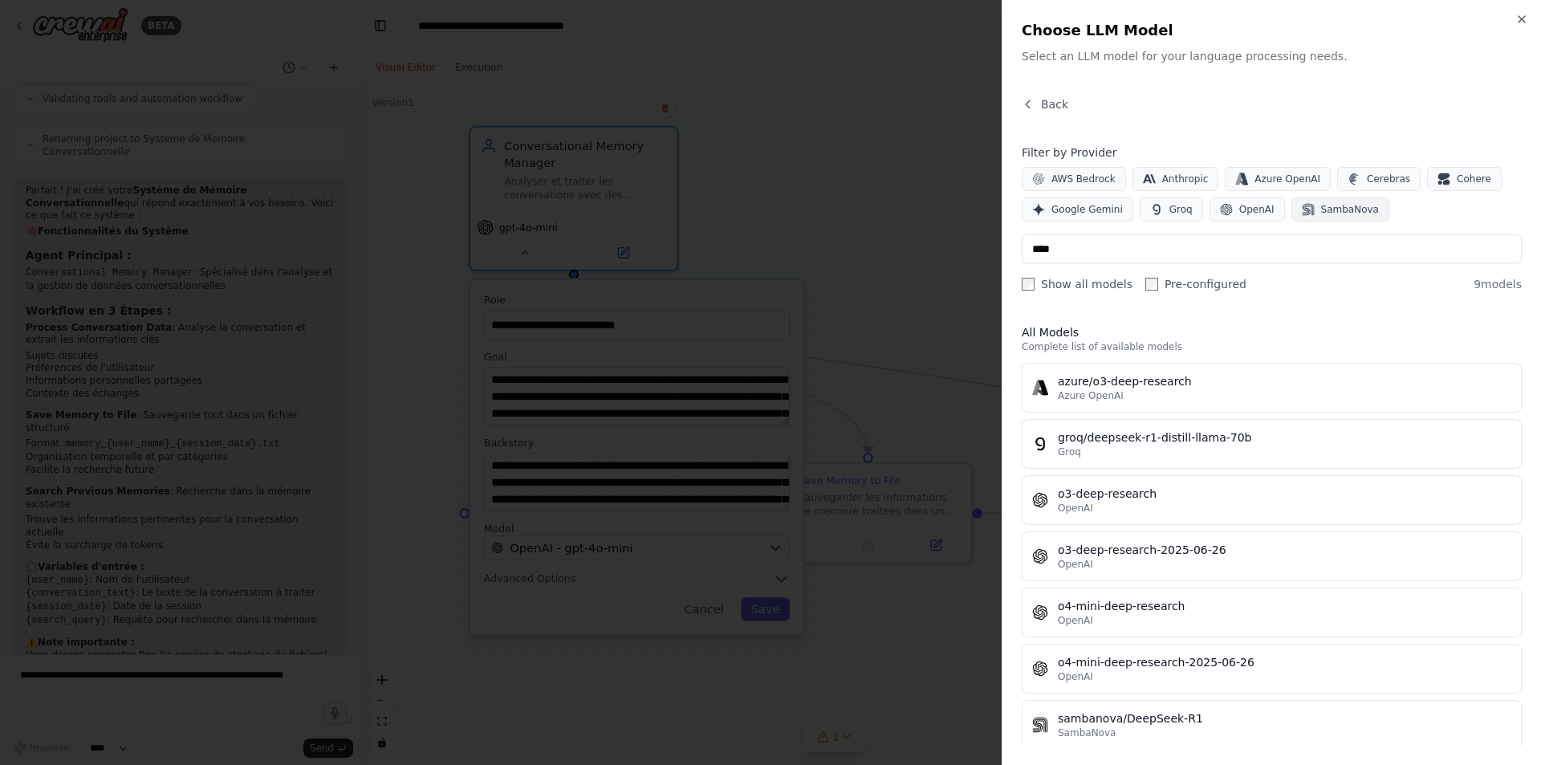
click at [1333, 206] on span "SambaNova" at bounding box center [1350, 209] width 58 height 13
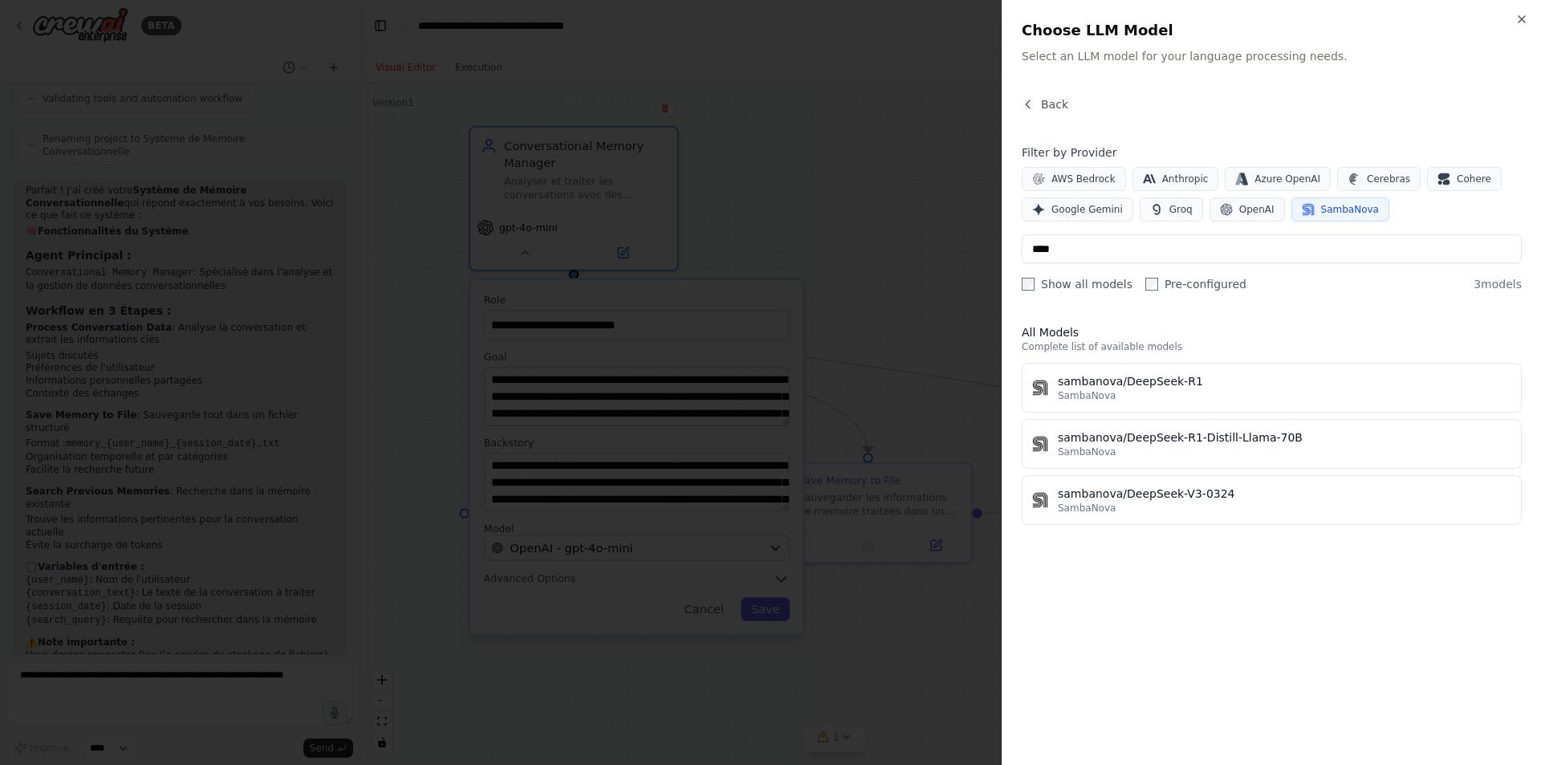
click at [1321, 214] on span "SambaNova" at bounding box center [1350, 209] width 58 height 13
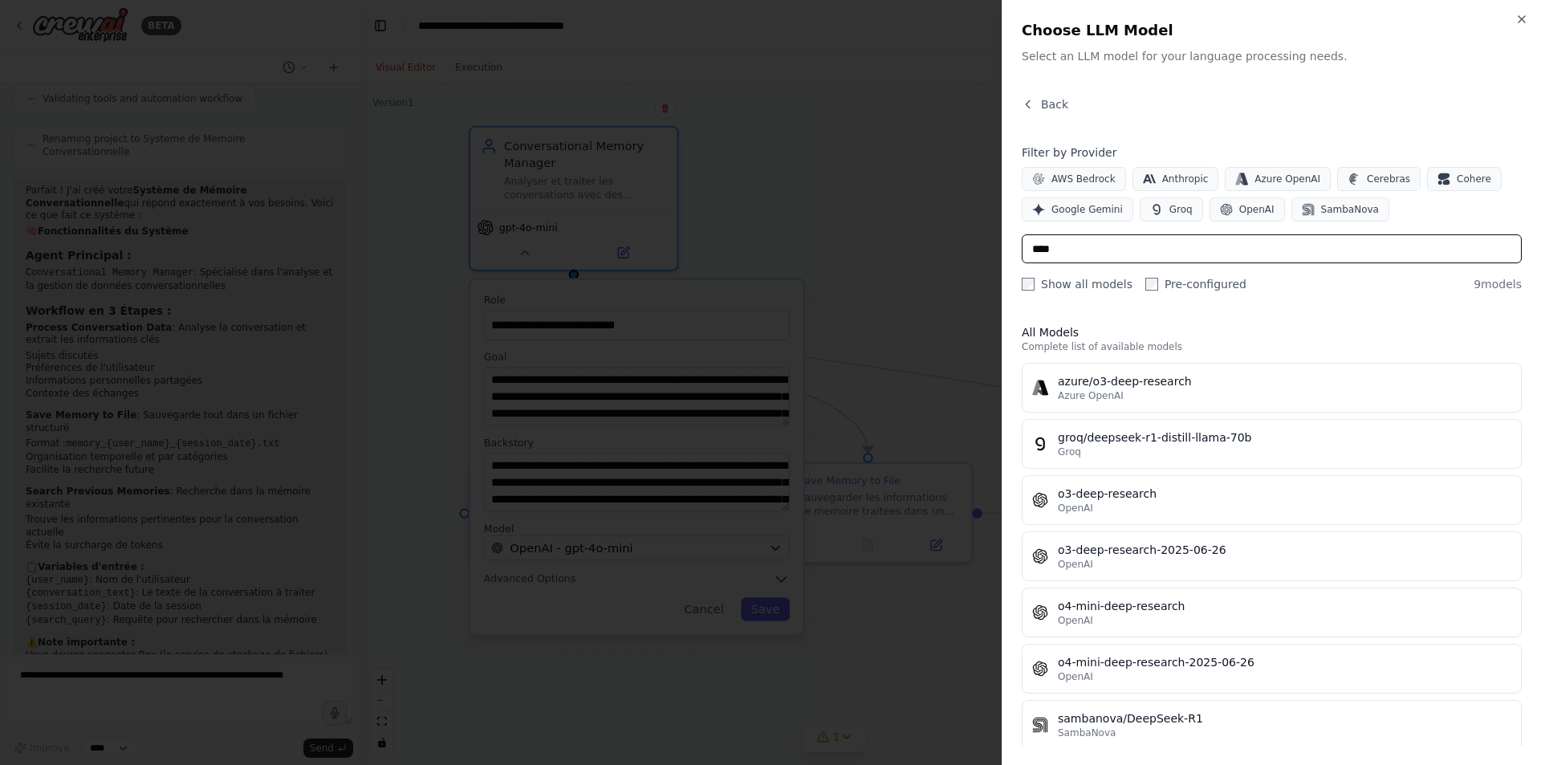
click at [1092, 256] on input "****" at bounding box center [1272, 248] width 500 height 29
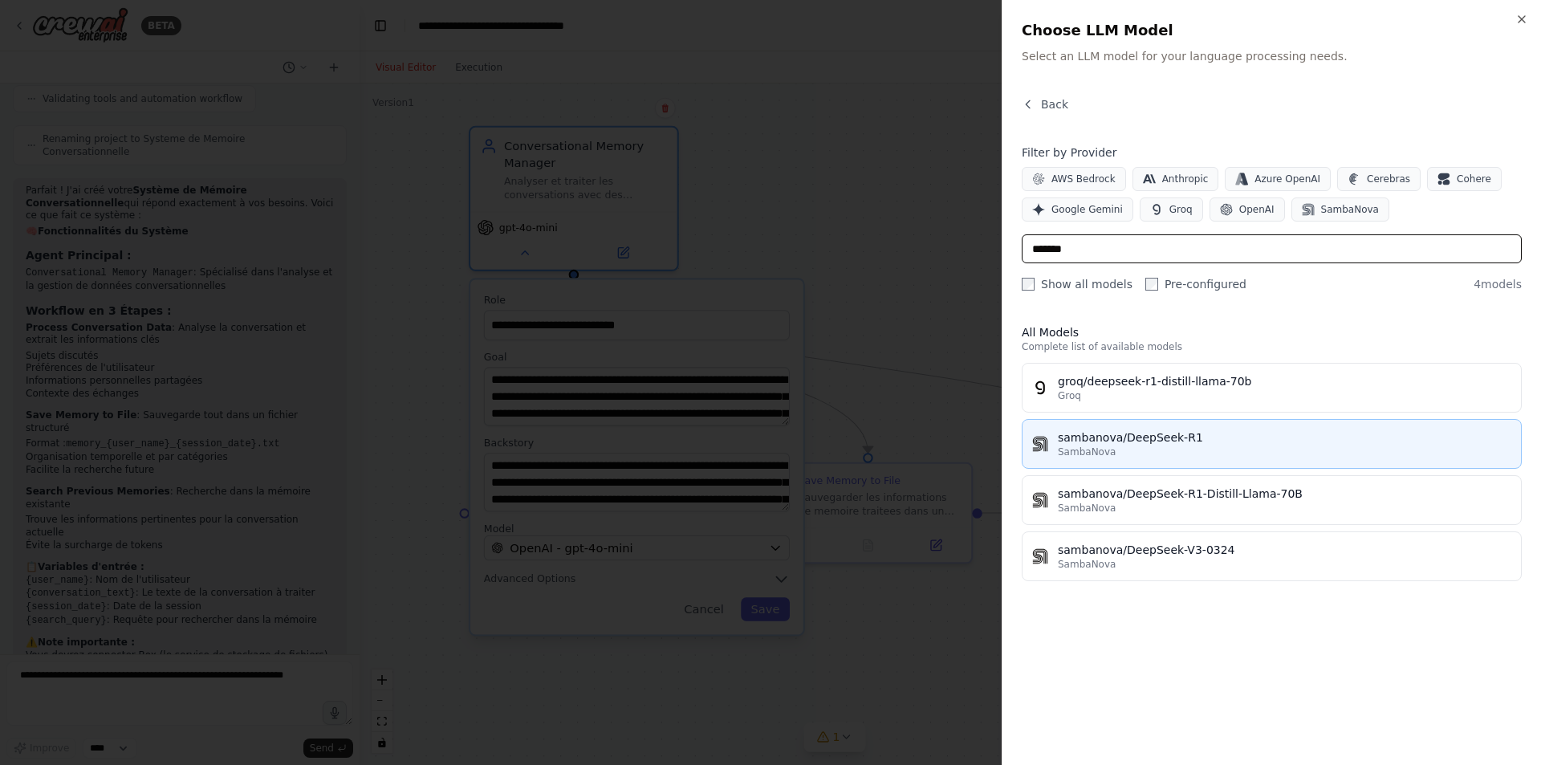
type input "*******"
click at [1169, 442] on div "sambanova/DeepSeek-R1" at bounding box center [1285, 437] width 454 height 16
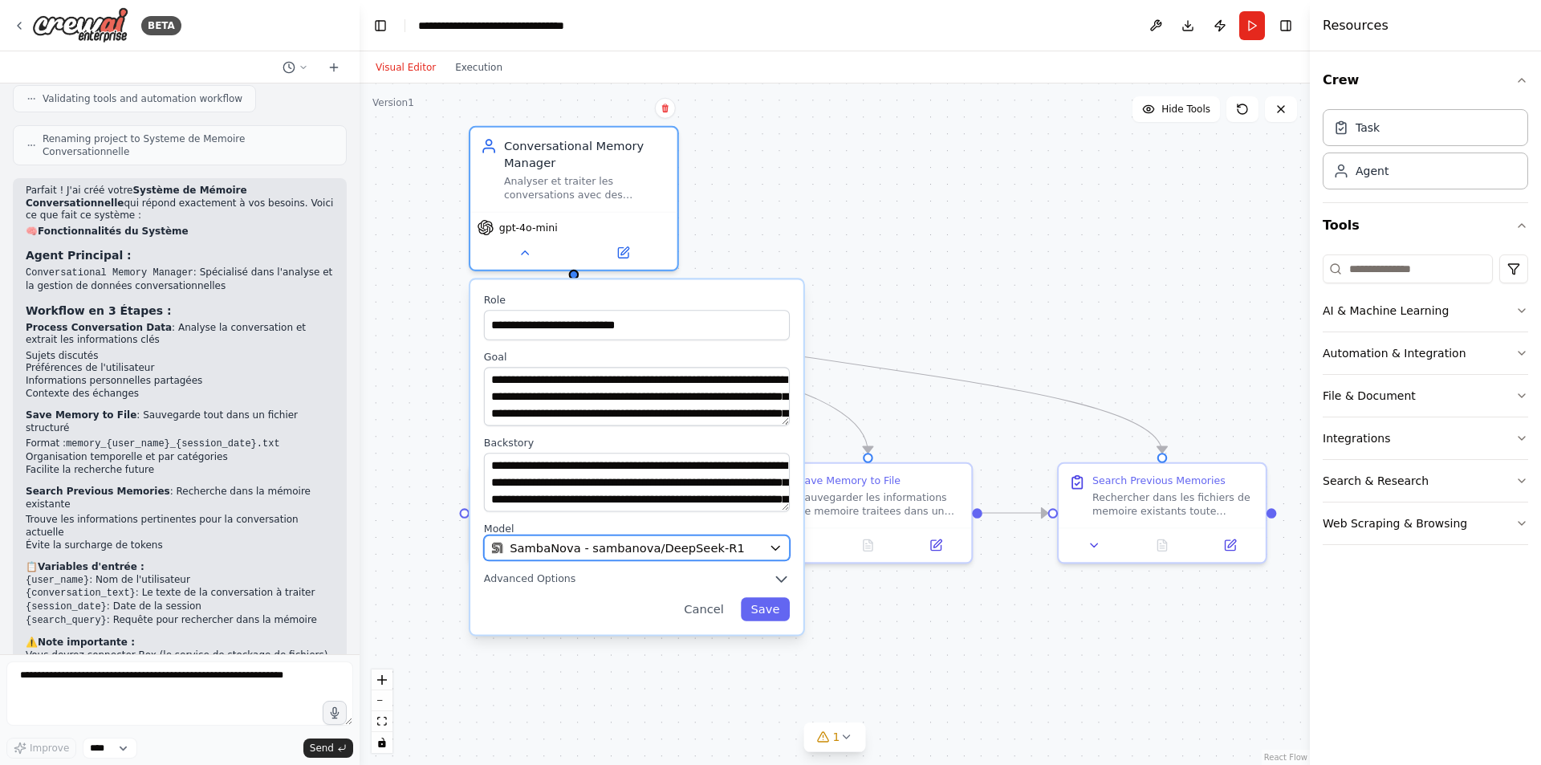
click at [668, 560] on button "SambaNova - sambanova/DeepSeek-R1" at bounding box center [637, 547] width 306 height 25
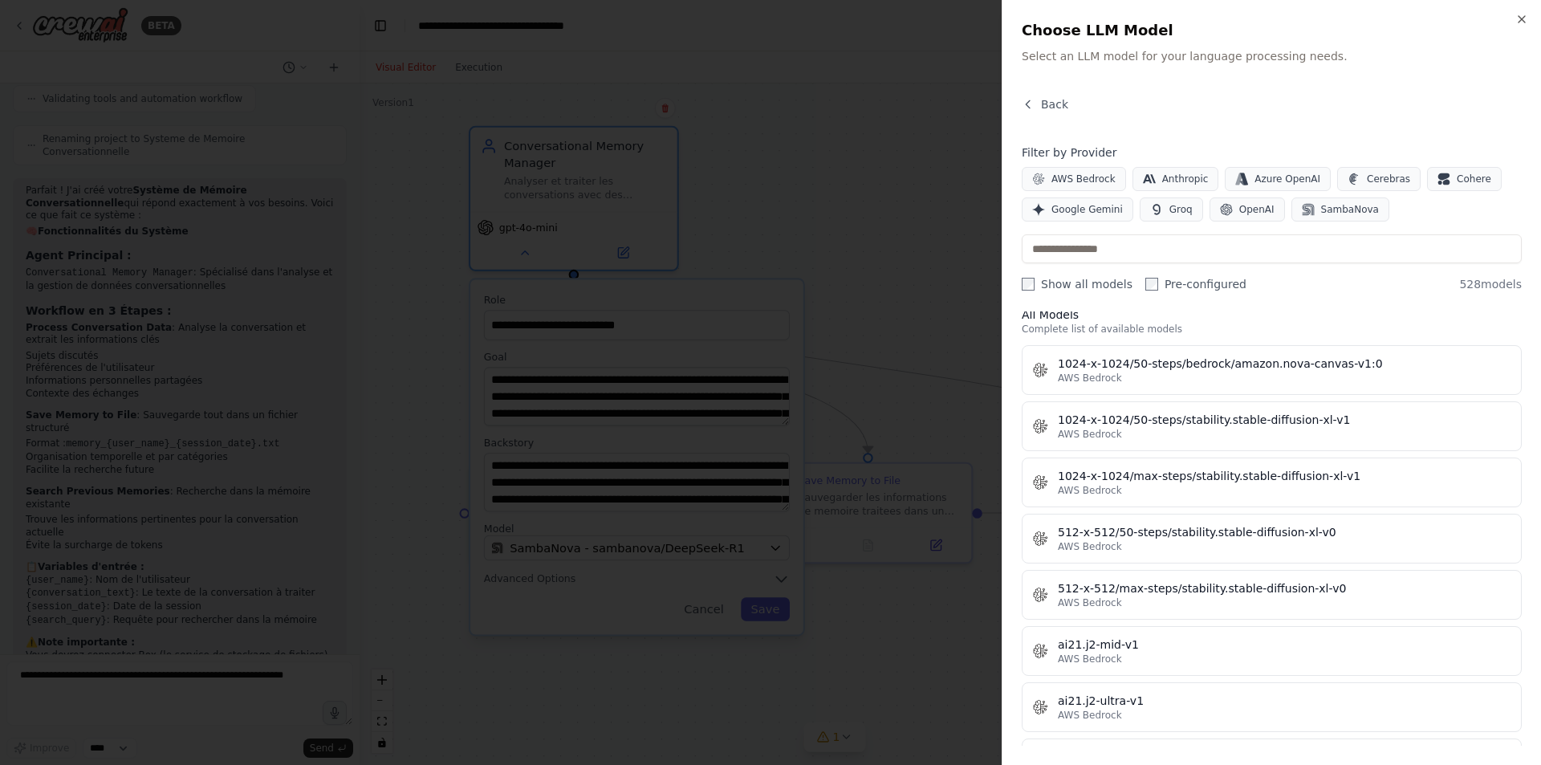
scroll to position [468, 0]
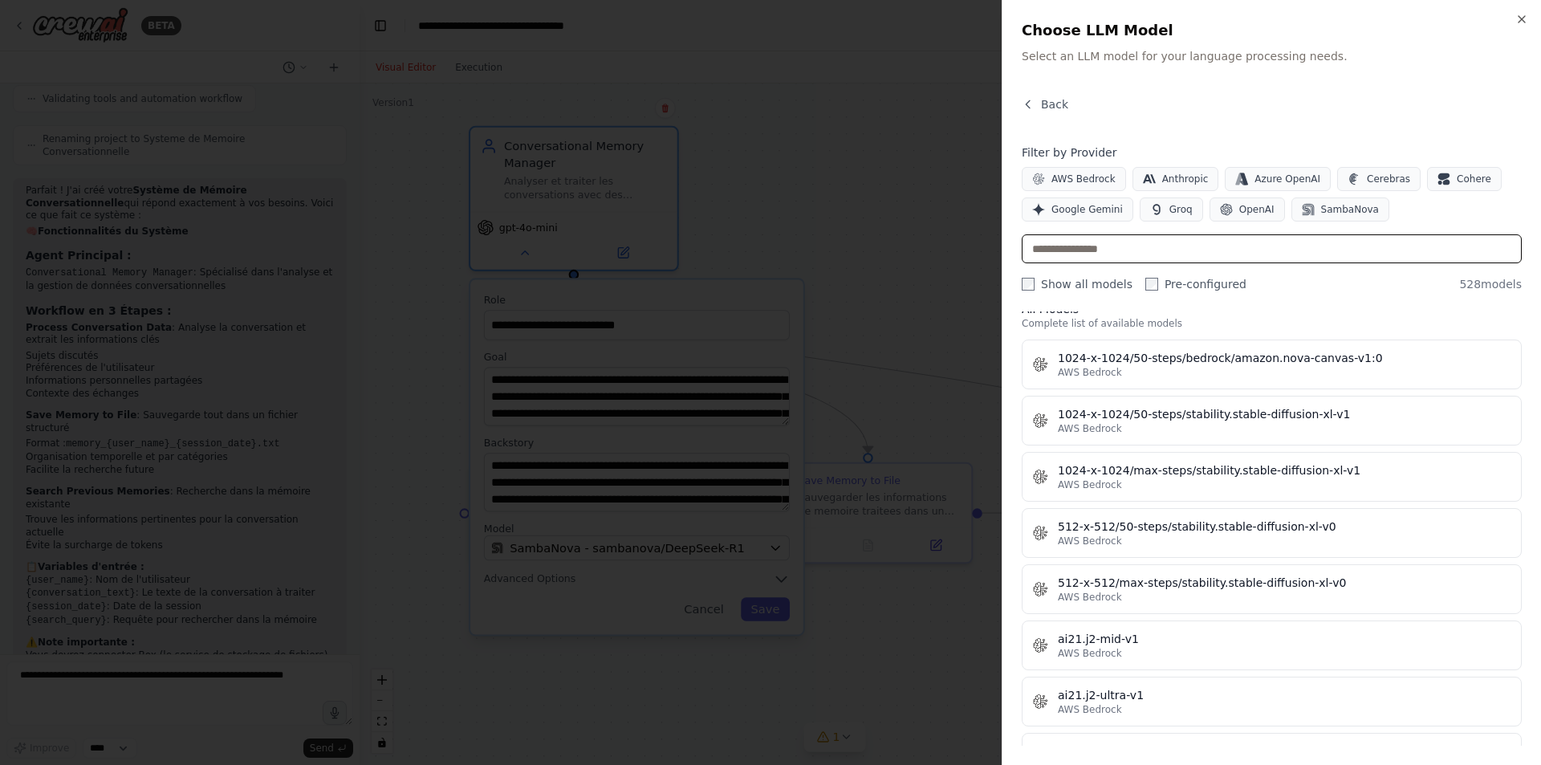
click at [1150, 249] on input "text" at bounding box center [1272, 248] width 500 height 29
click at [1146, 276] on label "Pre-configured" at bounding box center [1196, 284] width 101 height 16
click at [1108, 244] on input "text" at bounding box center [1272, 248] width 500 height 29
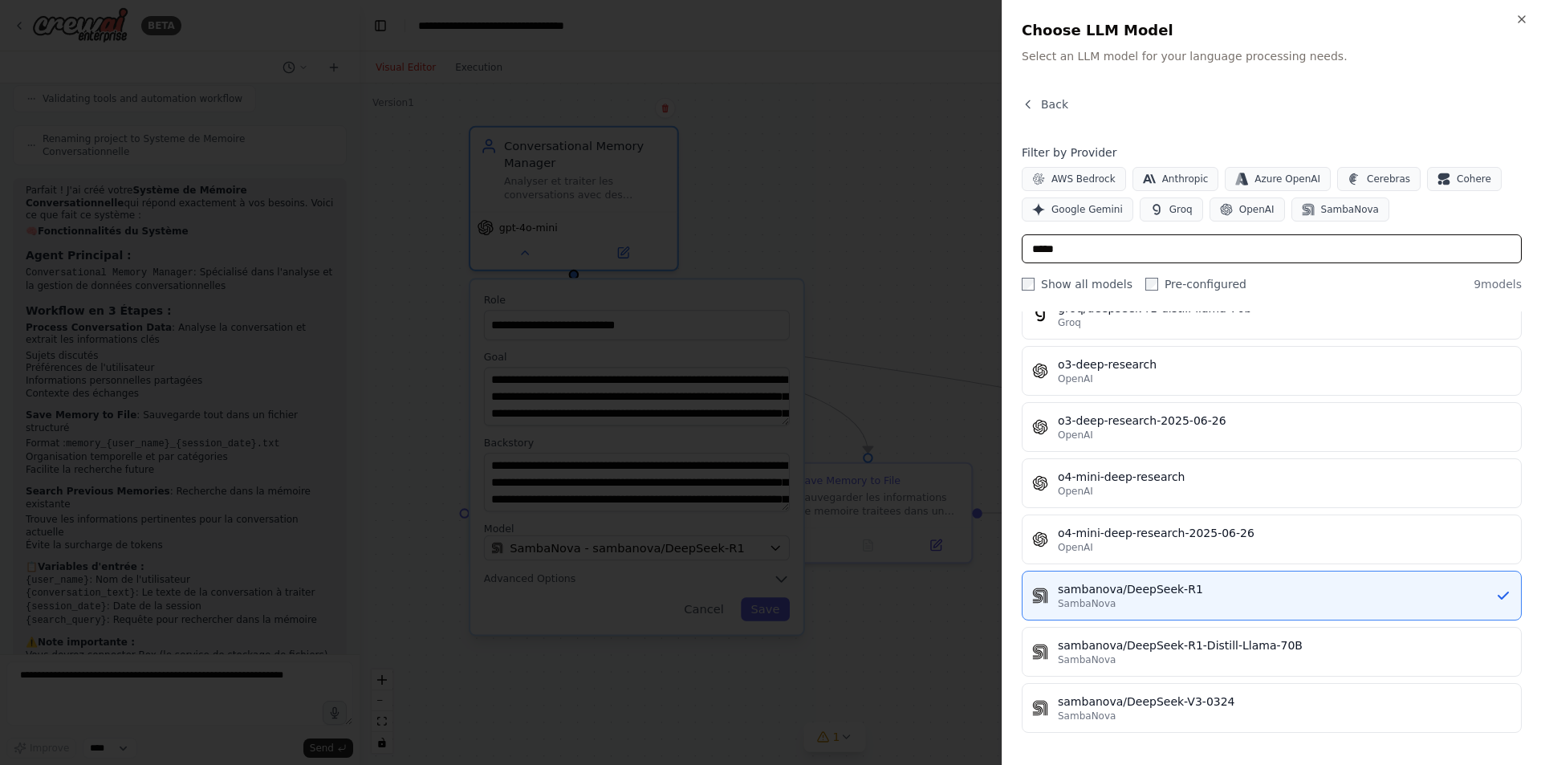
scroll to position [0, 0]
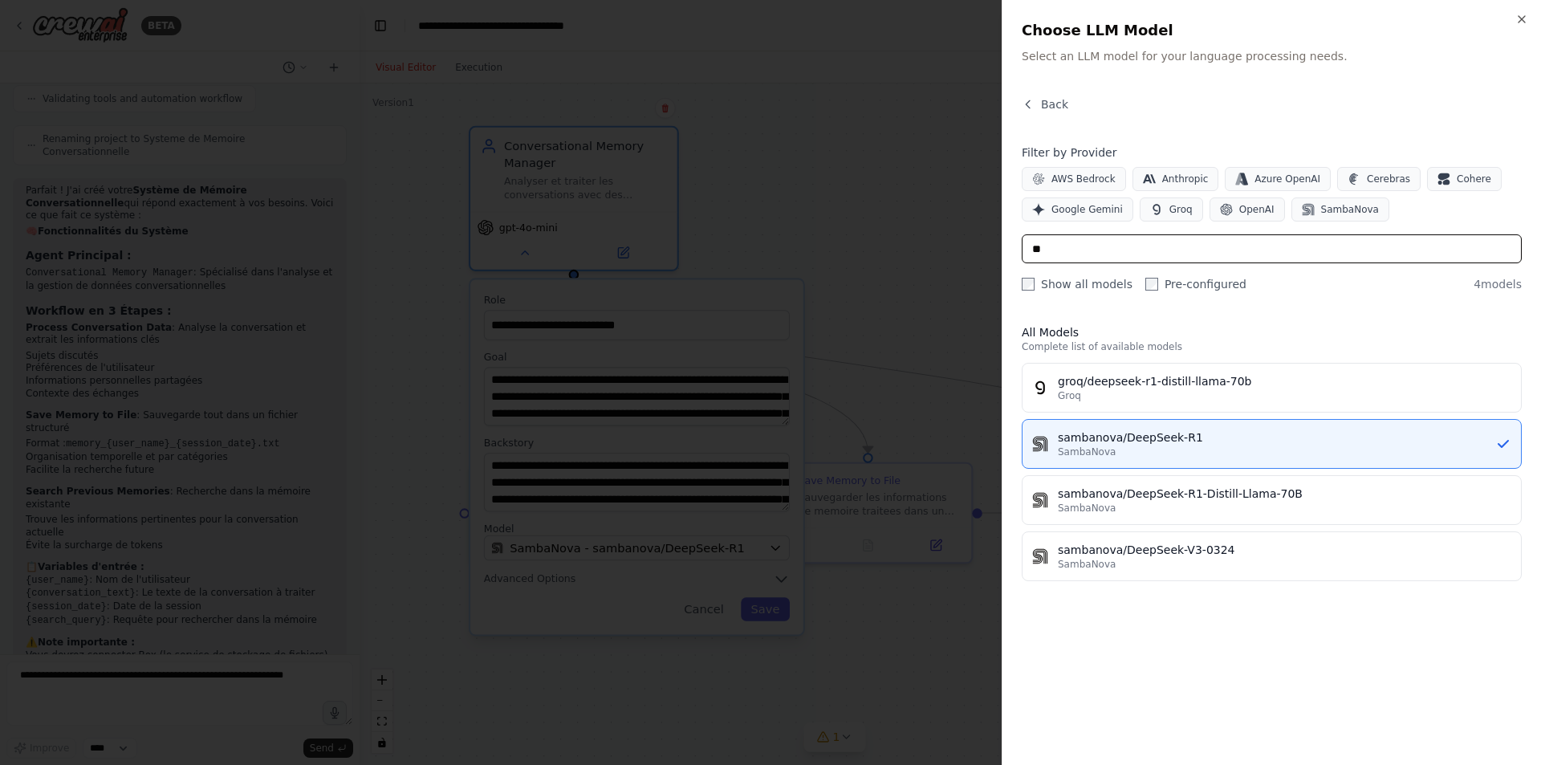
type input "*"
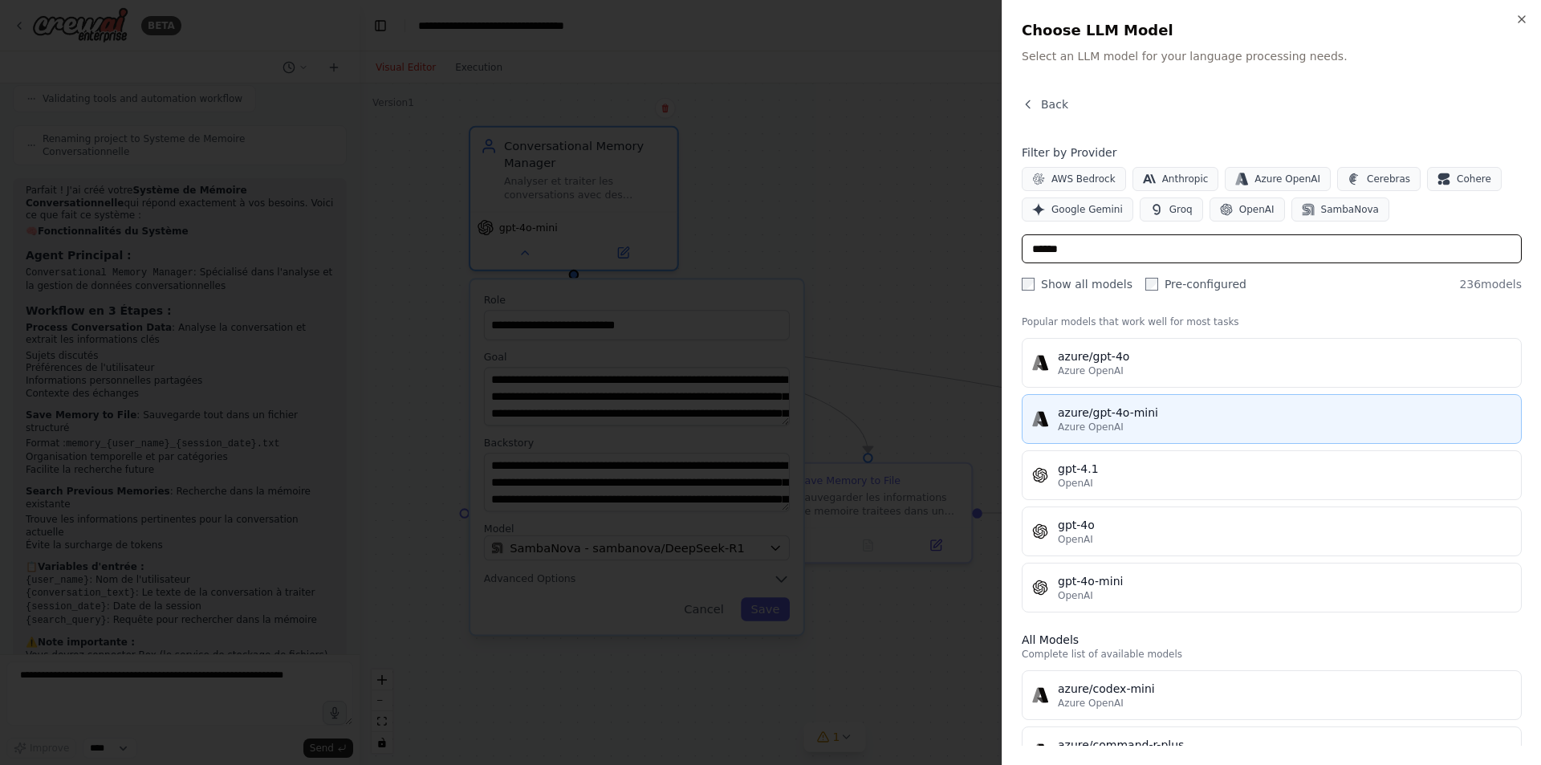
scroll to position [43, 0]
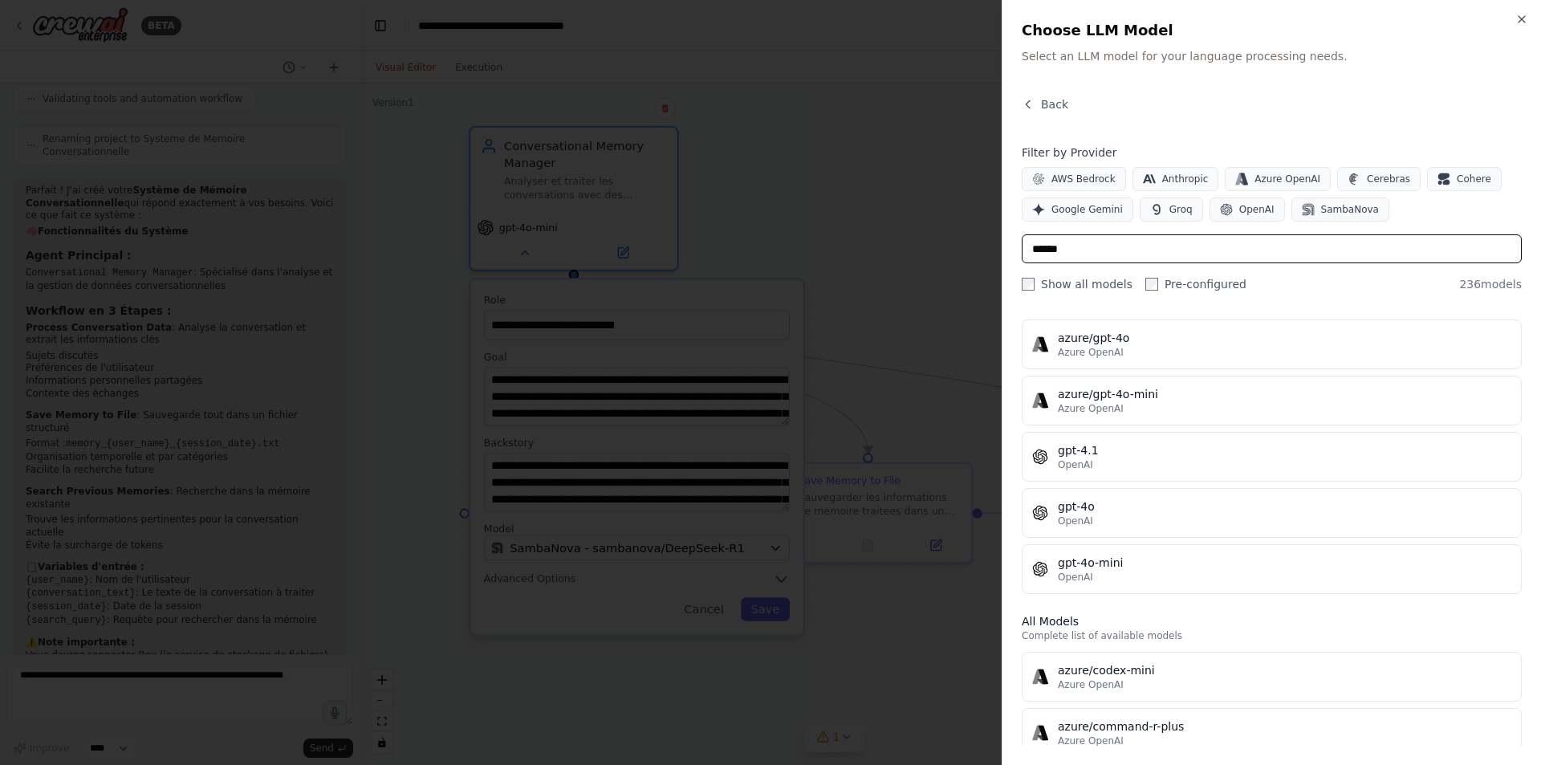
type input "******"
click at [910, 233] on div at bounding box center [770, 382] width 1541 height 765
